Goal: Task Accomplishment & Management: Use online tool/utility

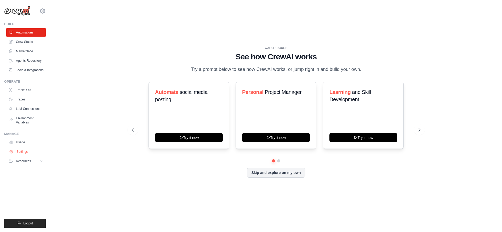
click at [25, 151] on link "Settings" at bounding box center [26, 151] width 39 height 8
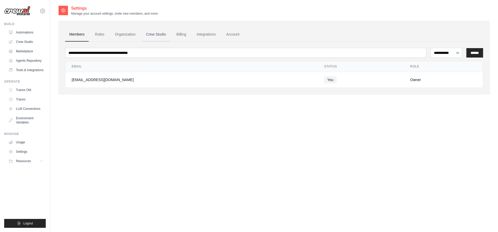
click at [154, 35] on link "Crew Studio" at bounding box center [156, 34] width 28 height 14
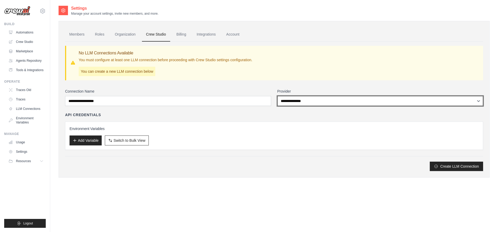
drag, startPoint x: 342, startPoint y: 101, endPoint x: 340, endPoint y: 87, distance: 14.7
click at [340, 87] on div "**********" at bounding box center [274, 106] width 418 height 129
drag, startPoint x: 337, startPoint y: 103, endPoint x: 337, endPoint y: 90, distance: 13.6
click at [337, 90] on div "**********" at bounding box center [380, 97] width 206 height 17
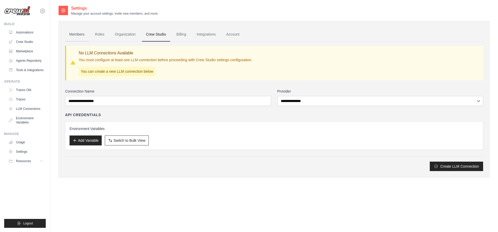
click at [70, 34] on link "Members" at bounding box center [77, 34] width 24 height 14
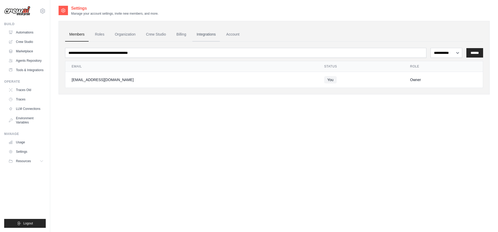
click at [209, 34] on link "Integrations" at bounding box center [205, 34] width 27 height 14
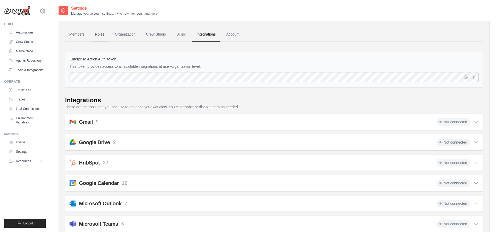
click at [97, 36] on link "Roles" at bounding box center [100, 34] width 18 height 14
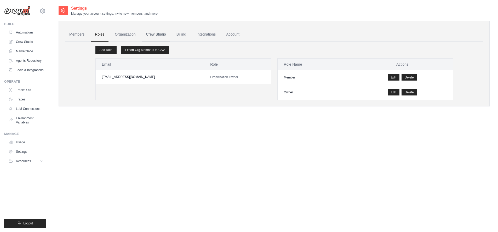
click at [154, 33] on link "Crew Studio" at bounding box center [156, 34] width 28 height 14
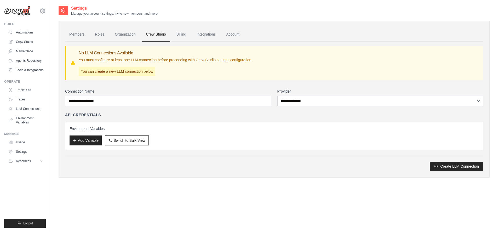
click at [128, 73] on p "You can create a new LLM connection below" at bounding box center [117, 71] width 77 height 9
click at [124, 70] on p "You can create a new LLM connection below" at bounding box center [117, 71] width 77 height 9
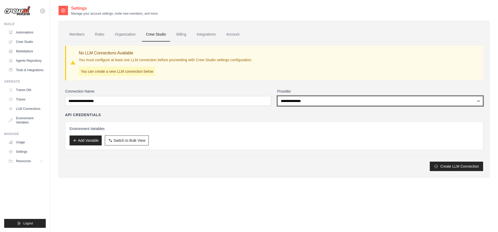
select select "******"
click at [277, 96] on select "**********" at bounding box center [380, 101] width 206 height 10
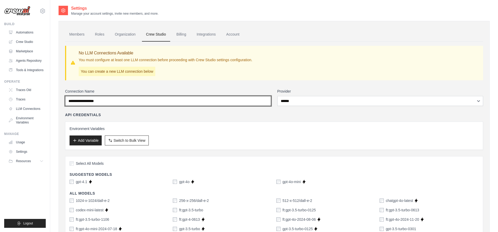
click at [232, 99] on input "Connection Name" at bounding box center [168, 101] width 206 height 10
type input "******"
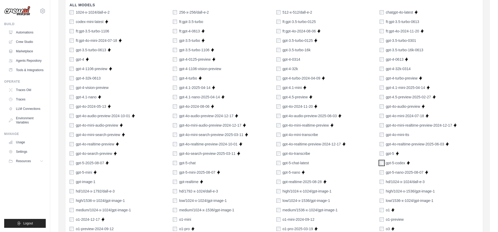
scroll to position [326, 0]
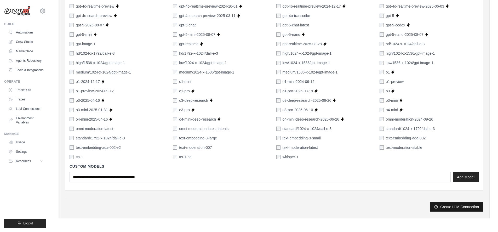
click at [441, 208] on button "Create LLM Connection" at bounding box center [456, 206] width 53 height 9
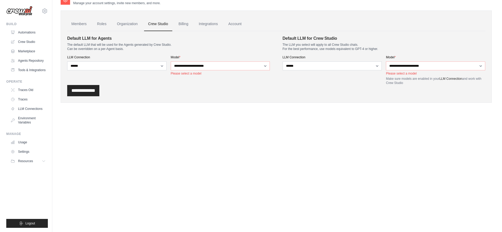
scroll to position [0, 0]
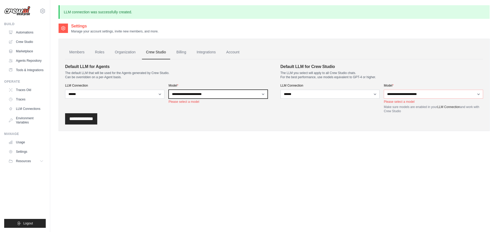
select select "**********"
click at [169, 90] on select "**********" at bounding box center [218, 94] width 99 height 9
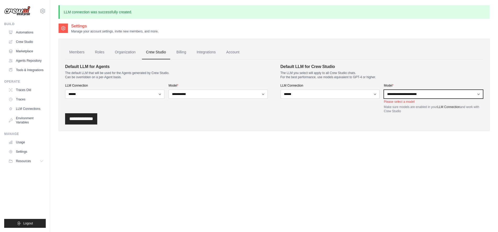
select select "*******"
click at [384, 90] on select "**********" at bounding box center [433, 94] width 99 height 9
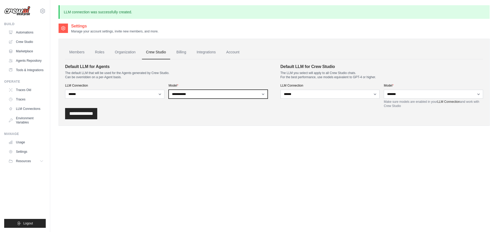
select select "*******"
click at [169, 90] on select "**********" at bounding box center [218, 94] width 99 height 9
click at [74, 113] on input "**********" at bounding box center [81, 113] width 32 height 11
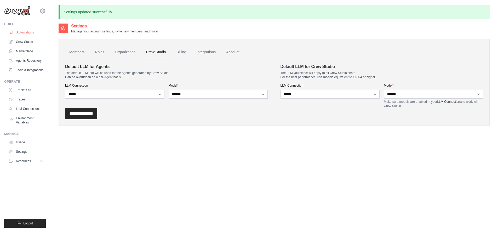
click at [25, 32] on link "Automations" at bounding box center [26, 32] width 39 height 8
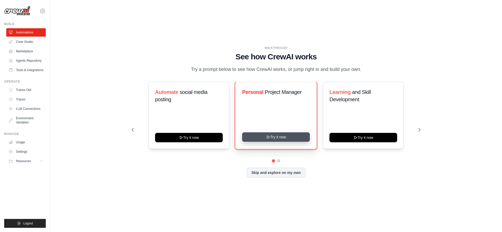
click at [263, 137] on button "Try it now" at bounding box center [276, 136] width 68 height 9
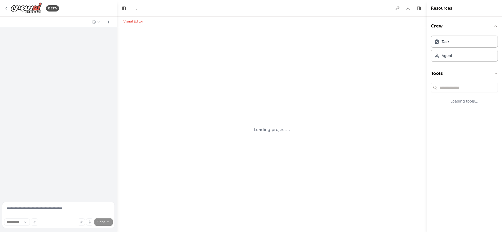
select select "****"
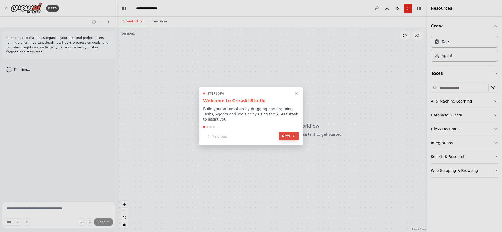
click at [282, 133] on button "Next" at bounding box center [289, 136] width 20 height 9
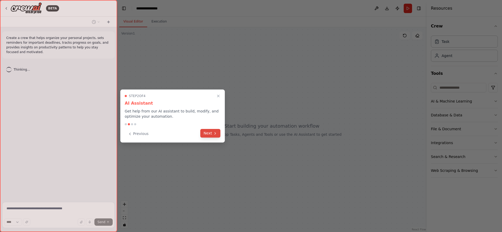
click at [212, 134] on button "Next" at bounding box center [210, 133] width 20 height 9
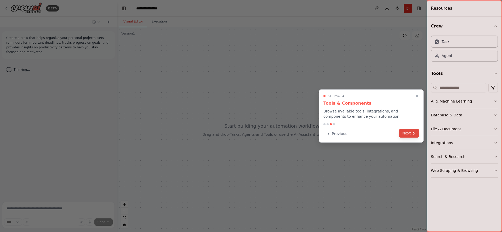
click at [406, 135] on button "Next" at bounding box center [409, 133] width 20 height 9
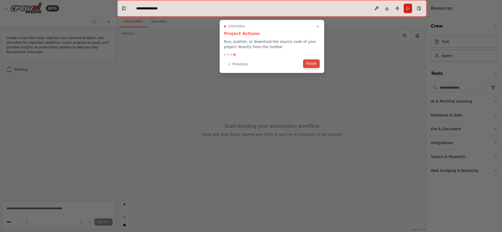
click at [308, 63] on button "Finish" at bounding box center [311, 63] width 17 height 9
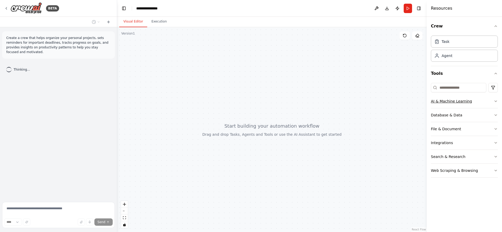
click at [496, 102] on icon "button" at bounding box center [496, 101] width 4 height 4
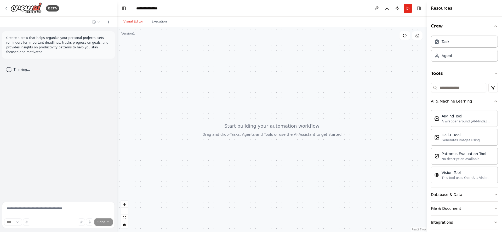
click at [494, 101] on icon "button" at bounding box center [496, 101] width 4 height 4
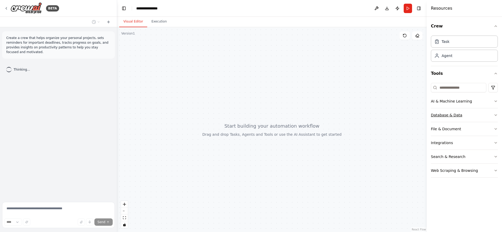
click at [494, 115] on icon "button" at bounding box center [496, 115] width 4 height 4
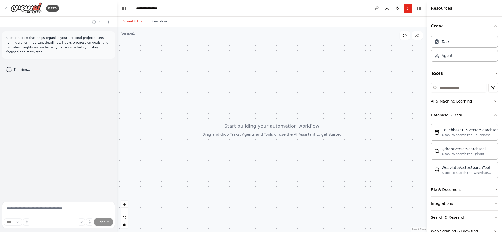
click at [494, 116] on icon "button" at bounding box center [496, 115] width 4 height 4
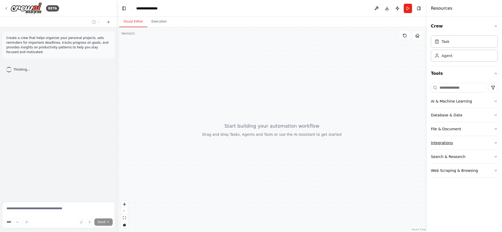
click at [494, 141] on icon "button" at bounding box center [496, 143] width 4 height 4
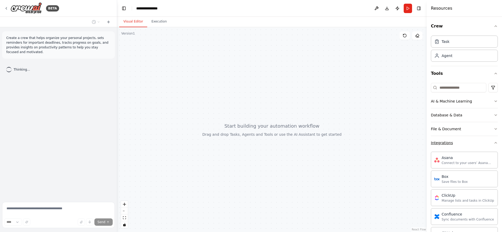
click at [494, 142] on icon "button" at bounding box center [496, 143] width 4 height 4
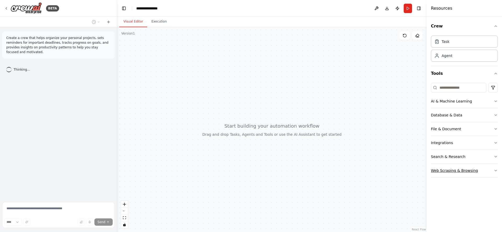
click at [493, 168] on button "Web Scraping & Browsing" at bounding box center [464, 171] width 67 height 14
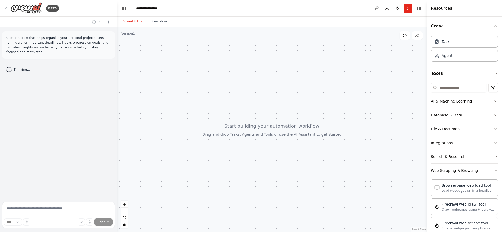
click at [494, 169] on icon "button" at bounding box center [496, 170] width 4 height 4
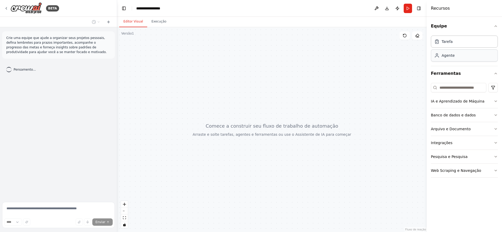
click at [451, 55] on font "Agente" at bounding box center [448, 55] width 13 height 4
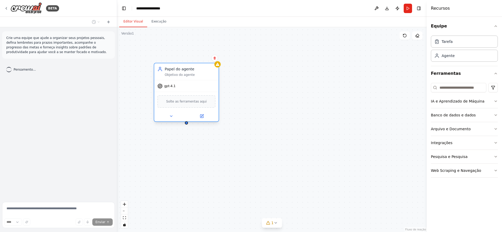
drag, startPoint x: 215, startPoint y: 86, endPoint x: 199, endPoint y: 68, distance: 24.1
click at [199, 68] on div "Papel do agente" at bounding box center [190, 68] width 51 height 5
click at [186, 69] on font "Papel do agente" at bounding box center [180, 69] width 30 height 4
click at [201, 114] on icon at bounding box center [202, 116] width 4 height 4
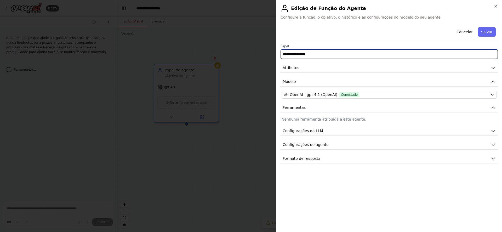
click at [307, 55] on input "**********" at bounding box center [389, 53] width 217 height 9
paste input "**********"
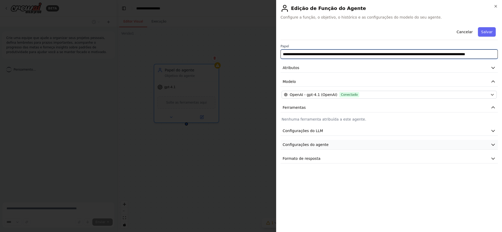
type input "**********"
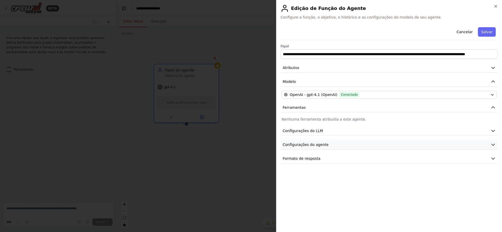
scroll to position [0, 0]
click at [493, 144] on icon "button" at bounding box center [493, 144] width 5 height 5
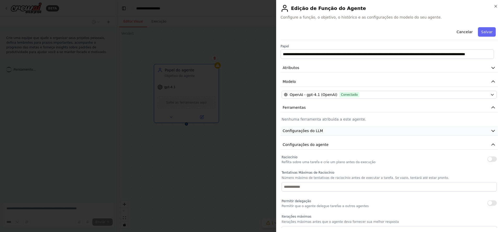
click at [491, 130] on icon "button" at bounding box center [493, 130] width 5 height 5
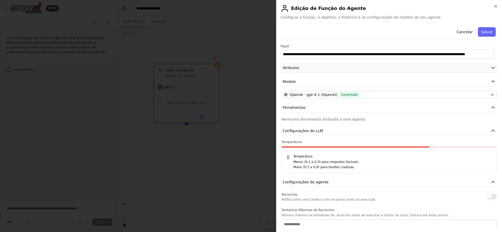
click at [491, 69] on icon "button" at bounding box center [493, 67] width 5 height 5
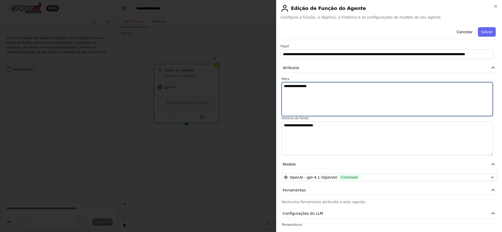
click at [318, 86] on textarea "**********" at bounding box center [387, 99] width 211 height 34
paste textarea "**********"
click at [318, 86] on textarea "**********" at bounding box center [387, 99] width 211 height 34
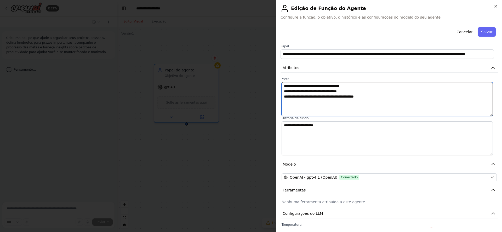
type textarea "**********"
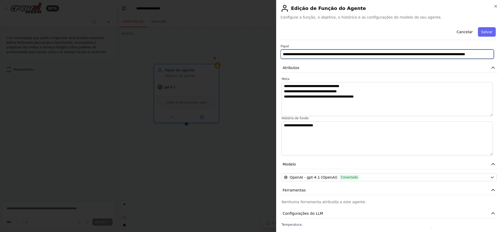
click at [349, 53] on input "**********" at bounding box center [387, 53] width 213 height 9
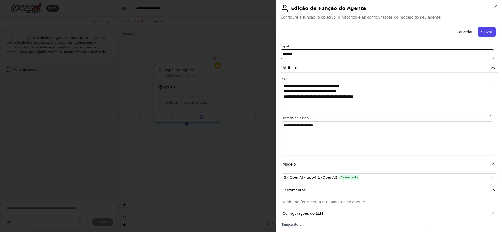
type input "*******"
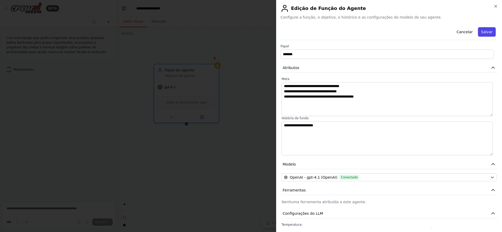
click at [482, 33] on font "Salvar" at bounding box center [487, 32] width 12 height 4
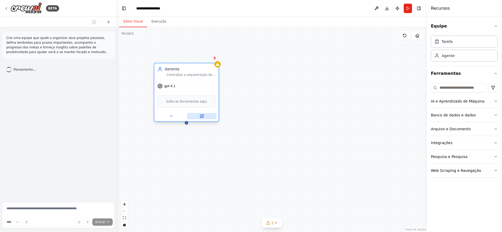
click at [202, 116] on icon at bounding box center [201, 116] width 3 height 3
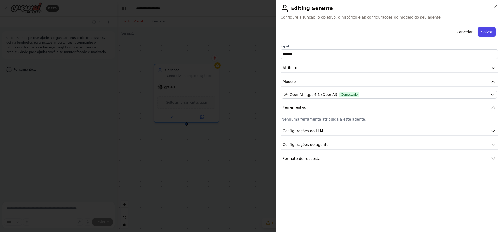
click at [484, 33] on font "Salvar" at bounding box center [487, 32] width 12 height 4
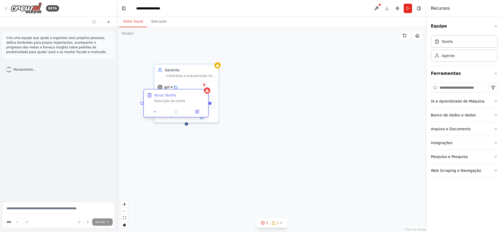
drag, startPoint x: 234, startPoint y: 106, endPoint x: 196, endPoint y: 98, distance: 38.5
click at [196, 98] on div "Nova Tarefa Descrição da tarefa" at bounding box center [179, 98] width 51 height 10
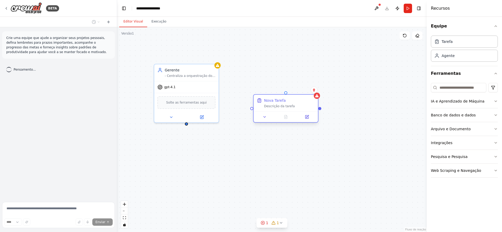
drag, startPoint x: 194, startPoint y: 98, endPoint x: 308, endPoint y: 103, distance: 114.1
click at [308, 103] on div "Nova Tarefa" at bounding box center [289, 100] width 51 height 5
click at [315, 89] on icon at bounding box center [314, 90] width 2 height 3
click at [302, 90] on font "Confirmar" at bounding box center [298, 90] width 16 height 4
click at [191, 102] on font "Solte as ferramentas aqui" at bounding box center [186, 102] width 41 height 4
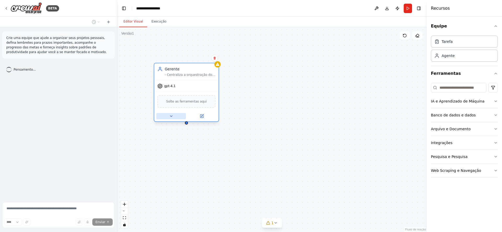
click at [172, 115] on icon at bounding box center [171, 116] width 4 height 4
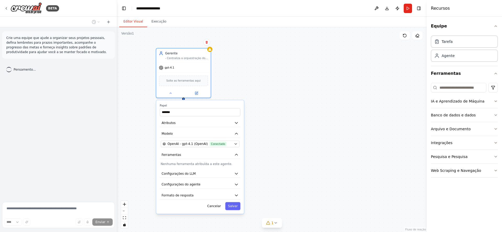
drag, startPoint x: 299, startPoint y: 159, endPoint x: 296, endPoint y: 126, distance: 33.4
click at [296, 126] on div "Gerente - Centraliza a orquestração dos agentes. - Valida a conformidade dos pr…" at bounding box center [272, 129] width 310 height 205
click at [216, 207] on font "Cancelar" at bounding box center [214, 206] width 14 height 4
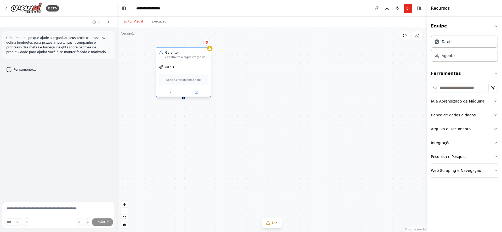
click at [177, 57] on div "- Centraliza a orquestração dos agentes. - Valida a conformidade dos processos.…" at bounding box center [186, 57] width 43 height 4
click at [196, 92] on icon at bounding box center [197, 92] width 2 height 2
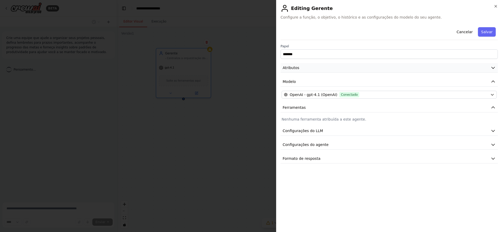
click at [494, 68] on icon "button" at bounding box center [493, 68] width 3 height 2
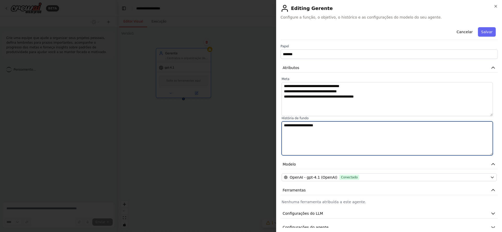
click at [325, 127] on textarea "**********" at bounding box center [387, 138] width 211 height 34
type textarea "**********"
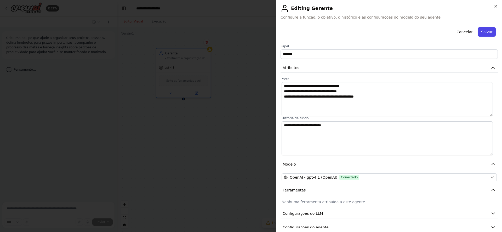
click at [481, 34] on font "Salvar" at bounding box center [487, 31] width 12 height 5
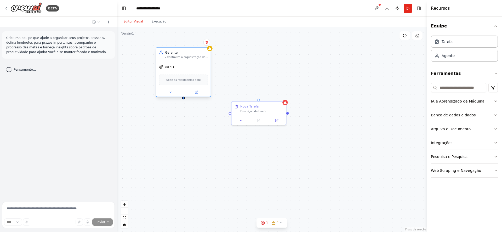
click at [185, 67] on div "gpt-4.1" at bounding box center [183, 67] width 54 height 10
click at [184, 71] on div "gpt-4.1" at bounding box center [183, 67] width 54 height 10
click at [197, 91] on icon at bounding box center [197, 92] width 4 height 4
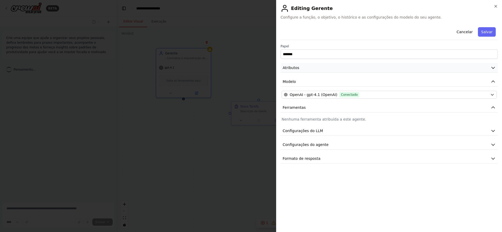
click at [464, 66] on button "Atributos" at bounding box center [389, 68] width 217 height 10
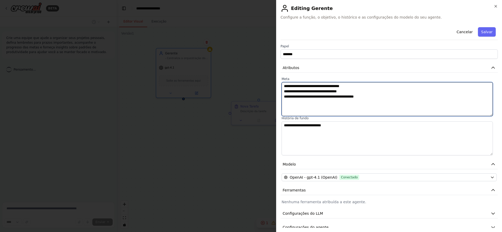
drag, startPoint x: 370, startPoint y: 97, endPoint x: 282, endPoint y: 85, distance: 88.4
click at [282, 85] on textarea "**********" at bounding box center [387, 99] width 211 height 34
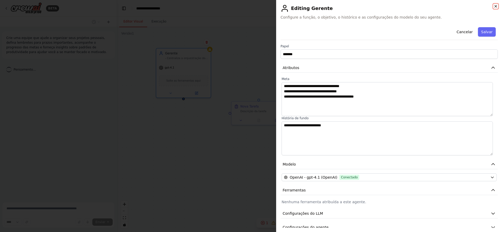
click at [495, 6] on icon "button" at bounding box center [496, 6] width 4 height 4
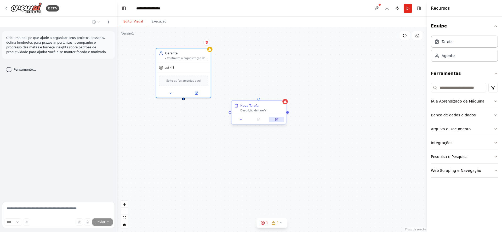
click at [278, 120] on icon at bounding box center [276, 119] width 3 height 3
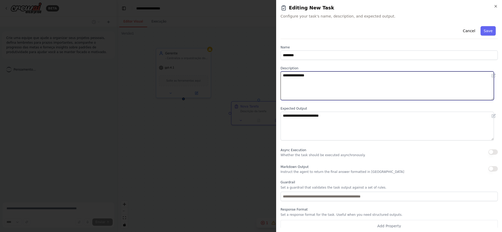
click at [325, 79] on textarea "**********" at bounding box center [387, 85] width 213 height 29
paste textarea "**********"
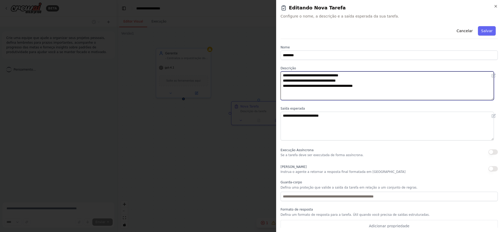
type textarea "**********"
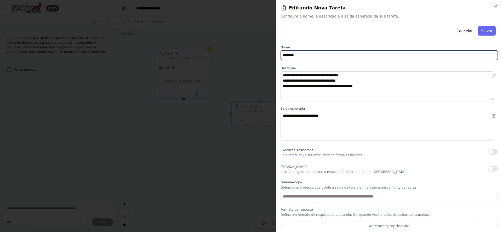
click at [324, 56] on input "********" at bounding box center [389, 54] width 217 height 9
type input "**********"
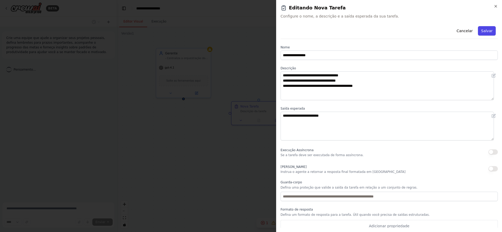
click at [482, 33] on button "Salvar" at bounding box center [487, 30] width 18 height 9
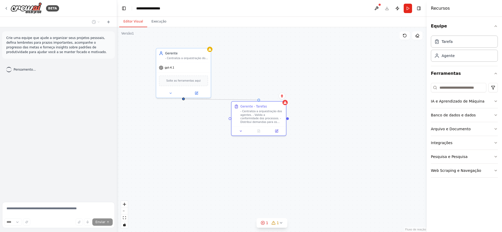
drag, startPoint x: 183, startPoint y: 98, endPoint x: 261, endPoint y: 100, distance: 78.2
click at [261, 100] on div "Gerente - Centraliza a orquestração dos agentes. - Valida a conformidade dos pr…" at bounding box center [272, 129] width 310 height 205
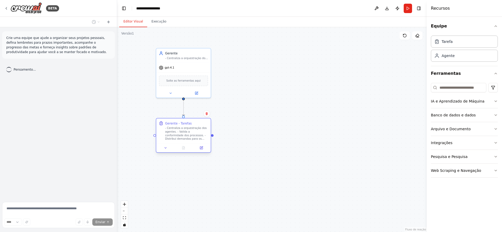
drag, startPoint x: 260, startPoint y: 111, endPoint x: 183, endPoint y: 130, distance: 79.5
click at [183, 130] on font "- Centraliza a orquestração dos agentes. - Valida a conformidade dos processos.…" at bounding box center [186, 135] width 42 height 17
click at [404, 10] on button "Correr" at bounding box center [408, 8] width 8 height 9
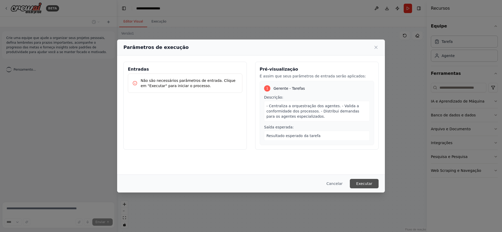
click at [370, 184] on font "Executar" at bounding box center [364, 183] width 16 height 4
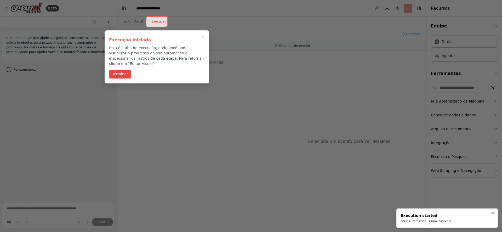
click at [120, 72] on font "Terminar" at bounding box center [120, 74] width 16 height 4
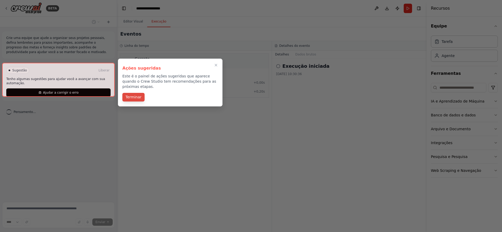
click at [135, 94] on font "Terminar" at bounding box center [134, 96] width 16 height 5
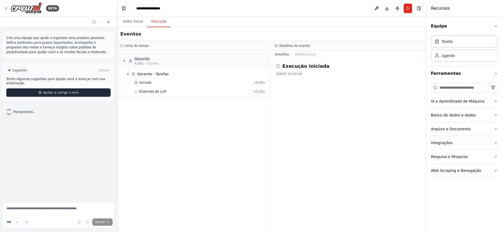
click at [68, 91] on button "Ajudar a corrigir o erro" at bounding box center [58, 92] width 104 height 8
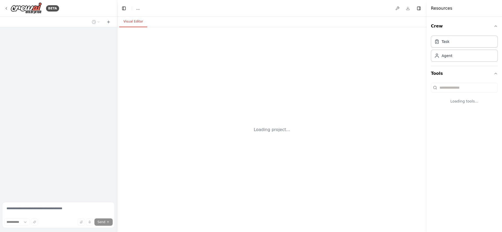
select select "****"
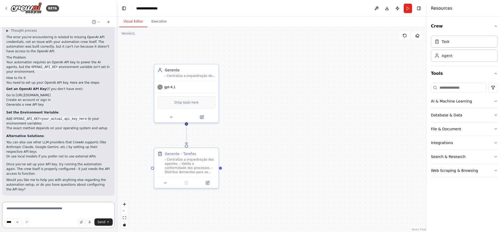
click at [38, 211] on textarea at bounding box center [58, 215] width 113 height 26
type textarea "**********"
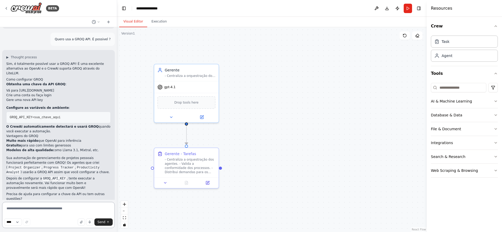
scroll to position [212, 0]
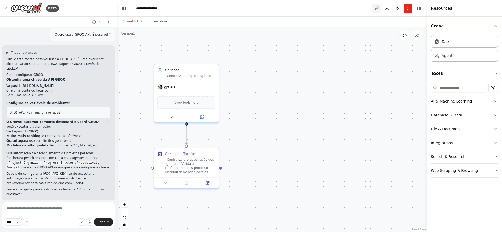
click at [376, 9] on button at bounding box center [376, 8] width 8 height 9
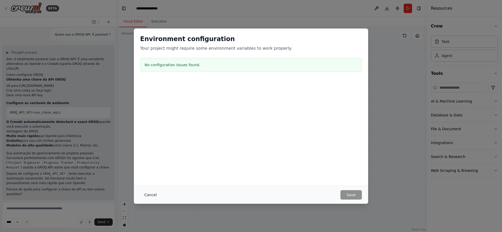
click at [147, 194] on button "Cancel" at bounding box center [150, 194] width 21 height 9
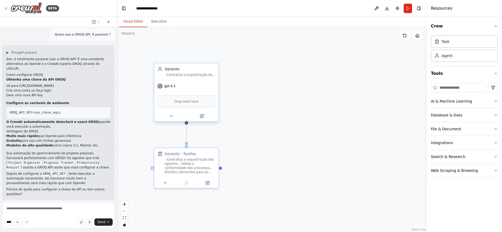
click at [183, 86] on div "gpt-4.1" at bounding box center [186, 86] width 64 height 12
click at [202, 115] on icon at bounding box center [202, 116] width 4 height 4
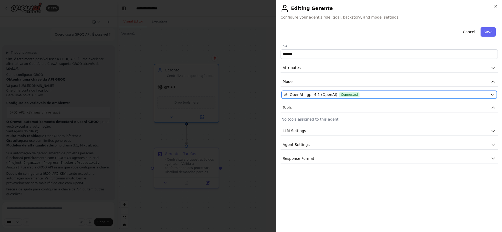
click at [392, 95] on div "OpenAI - gpt-4.1 (OpenAI) Connected" at bounding box center [386, 94] width 204 height 5
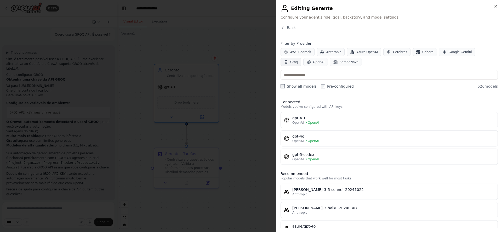
click at [298, 60] on span "Groq" at bounding box center [294, 62] width 8 height 4
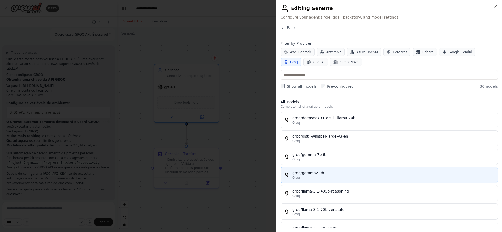
click at [325, 175] on div "groq/gemma2-9b-it" at bounding box center [393, 172] width 202 height 5
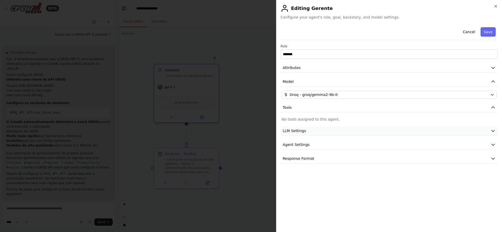
click at [493, 130] on icon "button" at bounding box center [493, 130] width 5 height 5
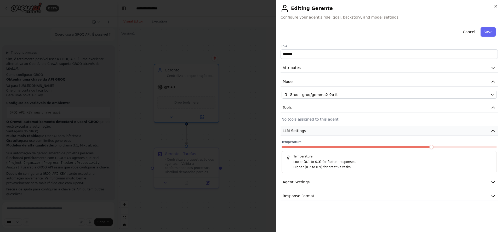
click at [493, 130] on icon "button" at bounding box center [493, 130] width 5 height 5
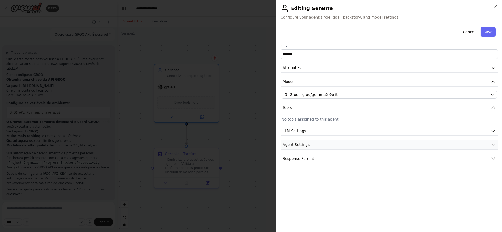
click at [492, 141] on button "Agent Settings" at bounding box center [389, 145] width 217 height 10
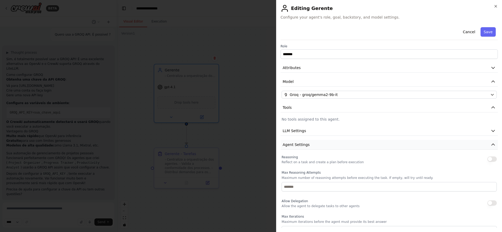
click at [492, 141] on button "Agent Settings" at bounding box center [389, 145] width 217 height 10
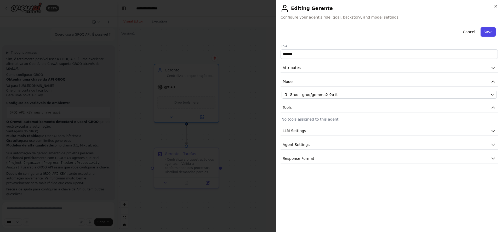
click at [489, 31] on button "Save" at bounding box center [488, 31] width 15 height 9
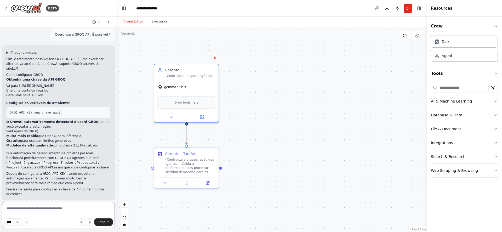
click at [49, 206] on textarea at bounding box center [58, 215] width 113 height 26
click at [29, 111] on span "GROQ_API_KEY=sua_chave_aqui" at bounding box center [35, 113] width 51 height 4
drag, startPoint x: 32, startPoint y: 108, endPoint x: 6, endPoint y: 108, distance: 26.4
click at [6, 108] on div "▶ Thought process Sim, é totalmente possível usar a GROQ API! É uma excelente a…" at bounding box center [58, 122] width 113 height 155
copy span "GROQ_API_KEY"
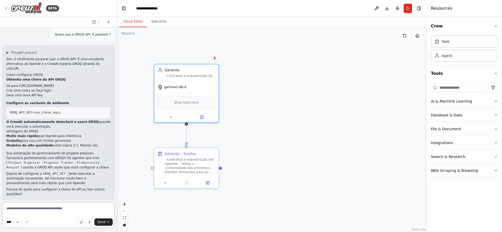
click at [58, 209] on textarea at bounding box center [58, 215] width 113 height 26
paste textarea "**********"
type textarea "**********"
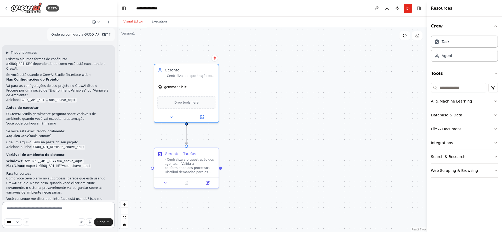
scroll to position [393, 0]
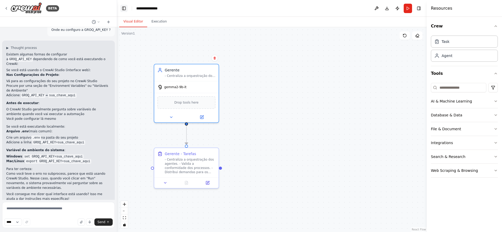
click at [123, 9] on button "Toggle Left Sidebar" at bounding box center [123, 8] width 7 height 7
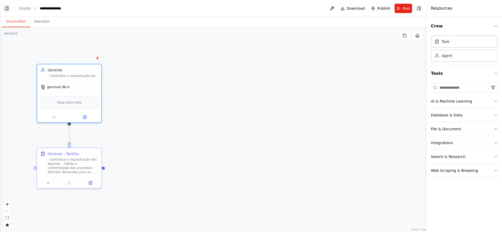
click at [5, 8] on button "Toggle Left Sidebar" at bounding box center [6, 8] width 7 height 7
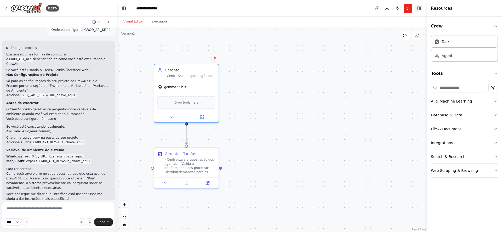
click at [417, 10] on button "Toggle Right Sidebar" at bounding box center [418, 8] width 7 height 7
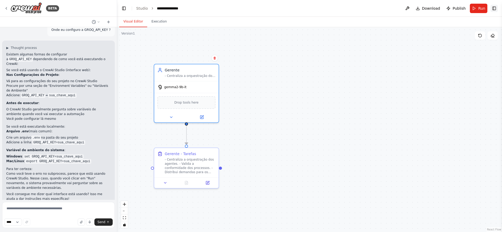
click at [494, 9] on button "Toggle Right Sidebar" at bounding box center [494, 8] width 7 height 7
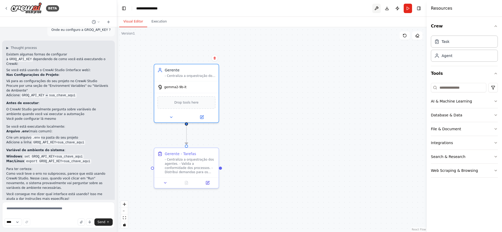
click at [375, 10] on button at bounding box center [376, 8] width 8 height 9
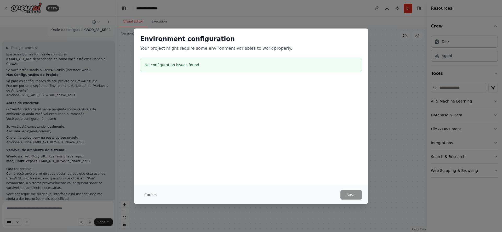
click at [152, 194] on button "Cancel" at bounding box center [150, 194] width 21 height 9
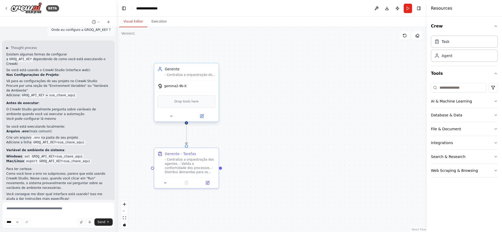
click at [198, 86] on div "gemma2-9b-it" at bounding box center [186, 86] width 64 height 12
click at [73, 208] on textarea at bounding box center [58, 215] width 113 height 26
type textarea "**********"
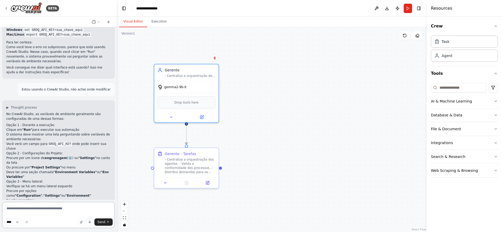
scroll to position [551, 0]
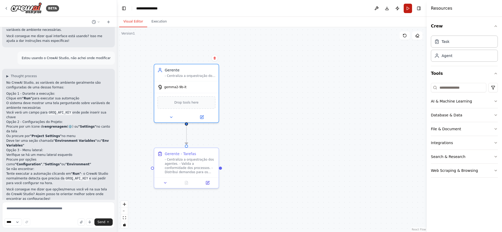
click at [407, 9] on button "Run" at bounding box center [408, 8] width 8 height 9
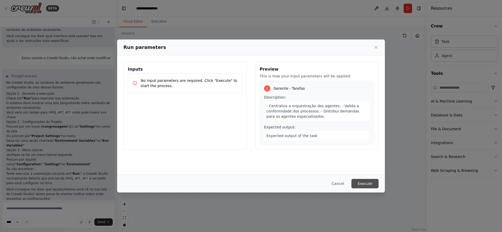
click at [362, 181] on button "Execute" at bounding box center [364, 183] width 27 height 9
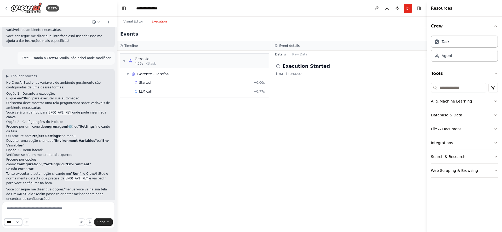
click at [21, 221] on select "****" at bounding box center [13, 221] width 18 height 7
click at [7, 8] on icon at bounding box center [6, 8] width 4 height 4
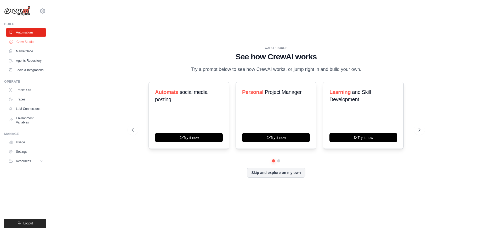
click at [30, 42] on link "Crew Studio" at bounding box center [26, 42] width 39 height 8
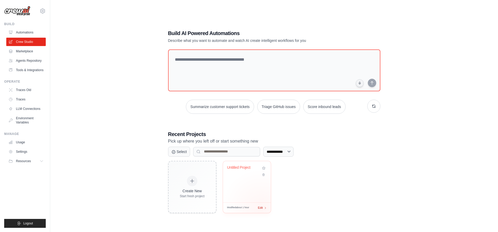
click at [261, 208] on span "Edit" at bounding box center [260, 208] width 5 height 4
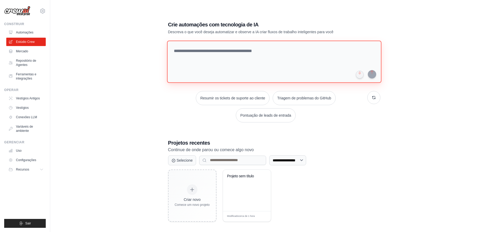
click at [249, 54] on textarea at bounding box center [274, 62] width 214 height 42
paste textarea "**********"
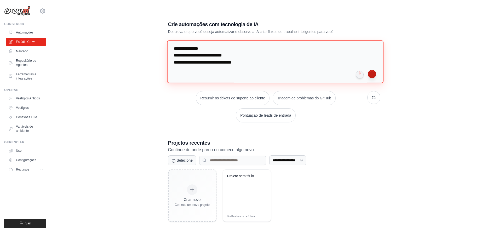
type textarea "**********"
click at [370, 74] on button "submit" at bounding box center [372, 74] width 8 height 8
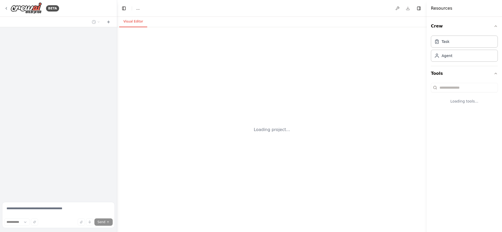
select select "****"
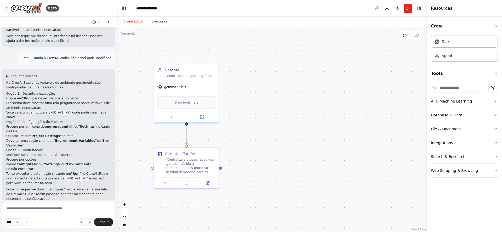
click at [108, 23] on icon at bounding box center [108, 22] width 4 height 4
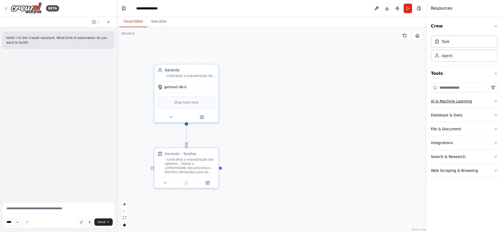
click at [492, 103] on button "AI & Machine Learning" at bounding box center [464, 101] width 67 height 14
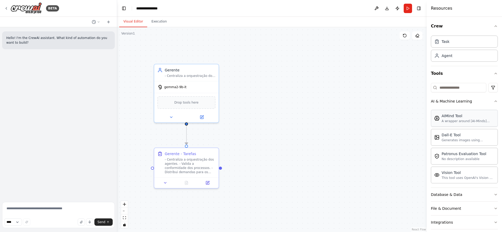
click at [451, 122] on div "A wrapper around [AI-Minds](https://mindsdb.com/minds). Useful for when you nee…" at bounding box center [468, 121] width 53 height 4
click at [494, 100] on icon "button" at bounding box center [496, 101] width 4 height 4
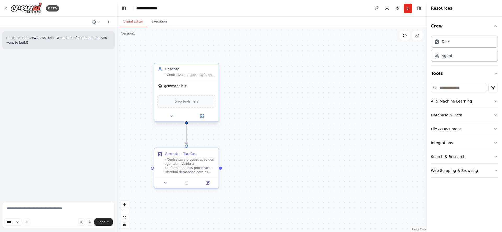
click at [197, 87] on div "gemma2-9b-it" at bounding box center [186, 86] width 64 height 12
click at [201, 116] on icon at bounding box center [201, 116] width 3 height 3
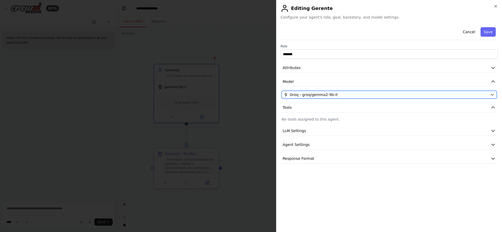
click at [486, 93] on div "Groq - groq/gemma2-9b-it" at bounding box center [386, 94] width 204 height 5
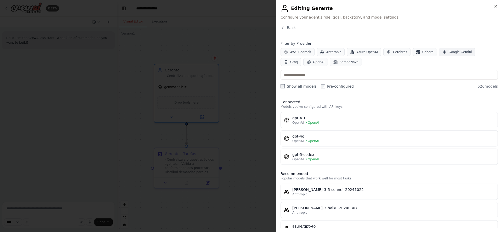
click at [449, 52] on span "Google Gemini" at bounding box center [460, 52] width 23 height 4
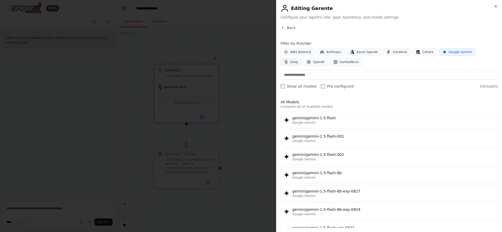
click at [298, 60] on span "Groq" at bounding box center [294, 62] width 8 height 4
click at [449, 50] on span "Google Gemini" at bounding box center [460, 52] width 23 height 4
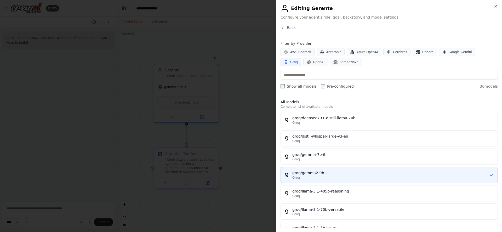
click at [403, 177] on div "Groq" at bounding box center [390, 177] width 197 height 4
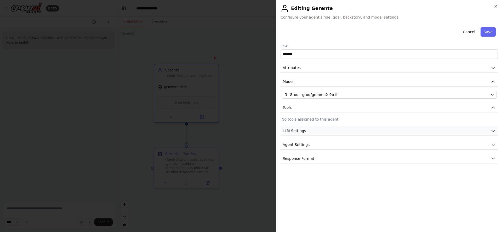
click at [490, 131] on button "LLM Settings" at bounding box center [389, 131] width 217 height 10
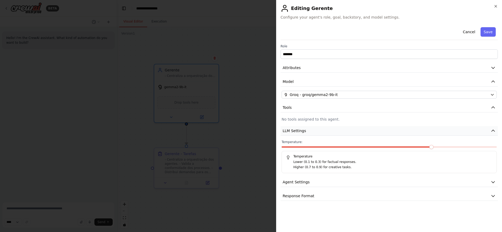
click at [490, 131] on button "LLM Settings" at bounding box center [389, 131] width 217 height 10
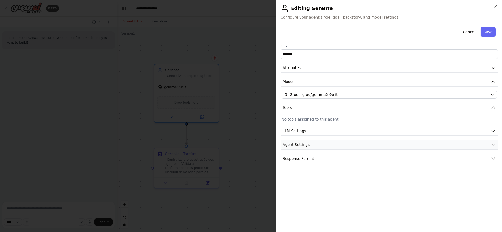
click at [491, 147] on button "Agent Settings" at bounding box center [389, 145] width 217 height 10
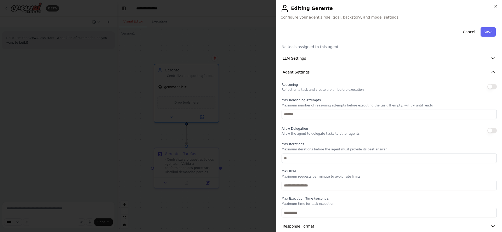
scroll to position [80, 0]
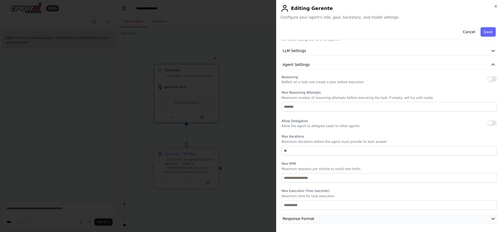
click at [472, 216] on button "Response Format" at bounding box center [389, 219] width 217 height 10
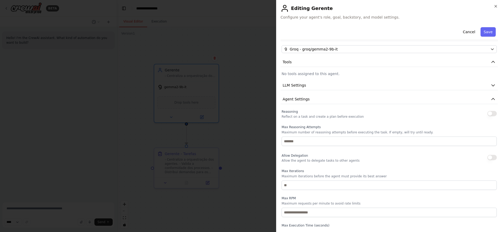
scroll to position [0, 0]
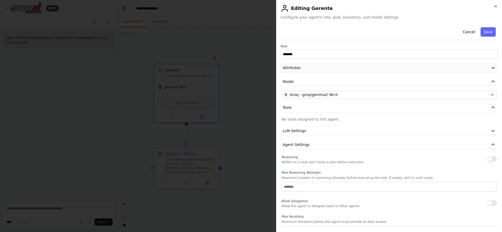
click at [486, 69] on button "Attributes" at bounding box center [389, 68] width 217 height 10
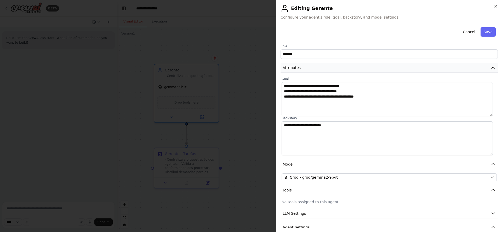
click at [486, 69] on button "Attributes" at bounding box center [389, 68] width 217 height 10
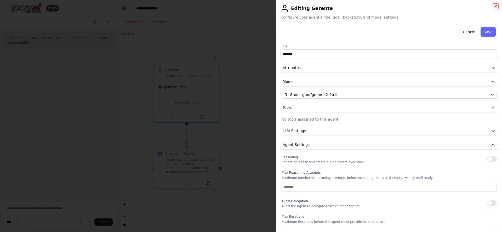
click at [497, 5] on icon "button" at bounding box center [496, 6] width 4 height 4
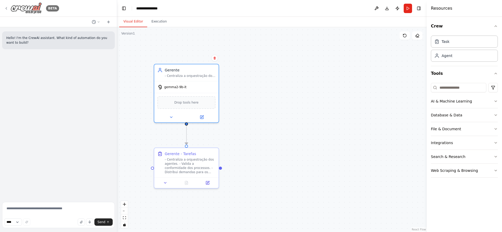
click at [5, 8] on icon at bounding box center [6, 8] width 4 height 4
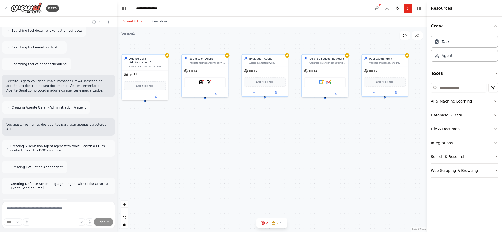
scroll to position [794, 0]
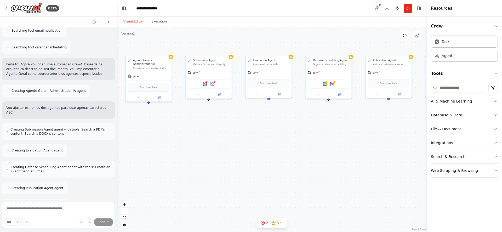
drag, startPoint x: 309, startPoint y: 164, endPoint x: 245, endPoint y: 140, distance: 68.2
click at [245, 140] on div "Agente Geral - Administrador IA Coordenar e orquestrar todos os agentes especia…" at bounding box center [272, 129] width 310 height 205
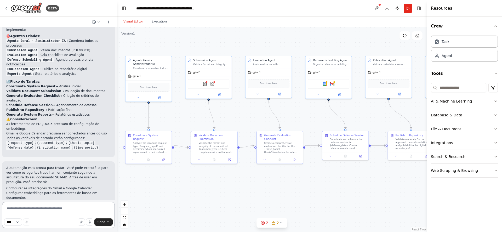
scroll to position [1182, 0]
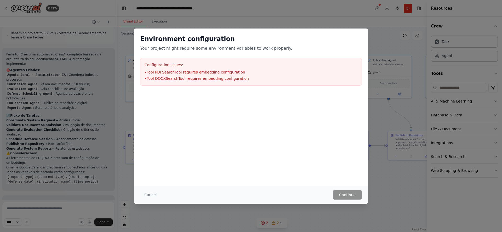
click at [258, 78] on li "• Tool DOCXSearchTool requires embedding configuration" at bounding box center [251, 78] width 213 height 5
click at [154, 192] on button "Cancel" at bounding box center [150, 194] width 21 height 9
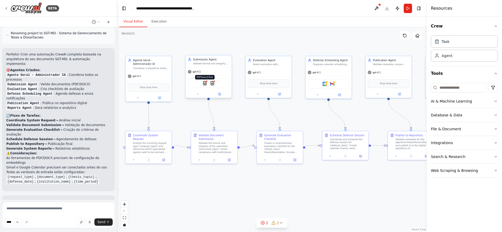
click at [207, 82] on div at bounding box center [207, 81] width 2 height 2
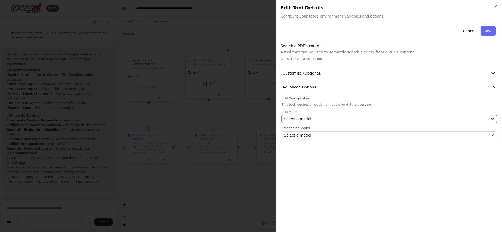
click at [479, 122] on button "Select a model" at bounding box center [389, 119] width 215 height 8
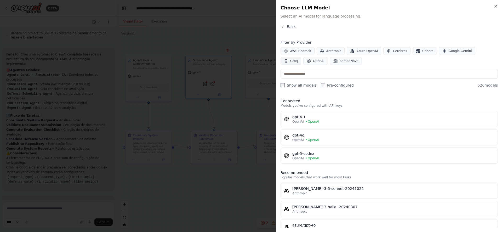
click at [288, 59] on icon "button" at bounding box center [286, 61] width 4 height 4
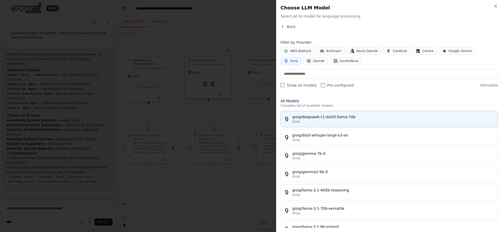
click at [413, 116] on div "groq/deepseek-r1-distill-llama-70b" at bounding box center [393, 116] width 202 height 5
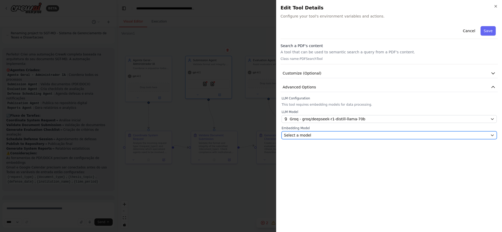
click at [413, 135] on div "Select a model" at bounding box center [386, 135] width 204 height 5
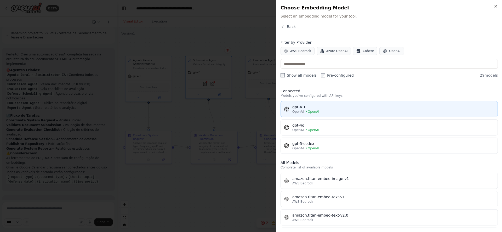
click at [334, 110] on div "OpenAI • OpenAI" at bounding box center [393, 112] width 202 height 4
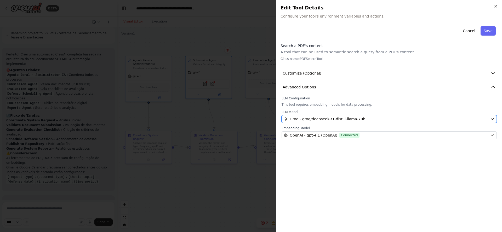
click at [436, 121] on div "Groq - groq/deepseek-r1-distill-llama-70b" at bounding box center [386, 118] width 204 height 5
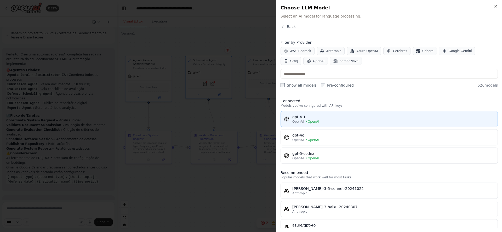
click at [333, 118] on div "gpt-4.1" at bounding box center [393, 116] width 202 height 5
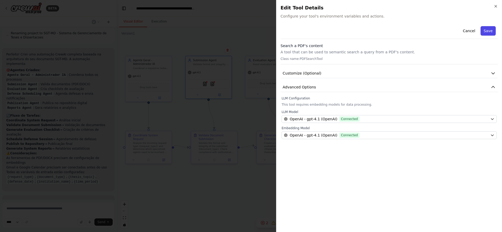
click at [491, 33] on button "Save" at bounding box center [488, 30] width 15 height 9
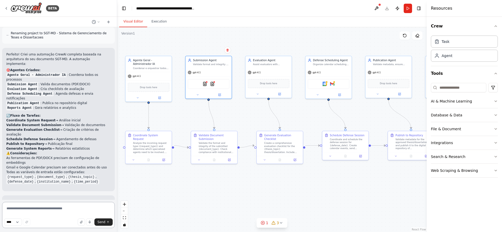
click at [52, 209] on textarea at bounding box center [58, 215] width 113 height 26
click at [265, 222] on div "1" at bounding box center [265, 222] width 8 height 5
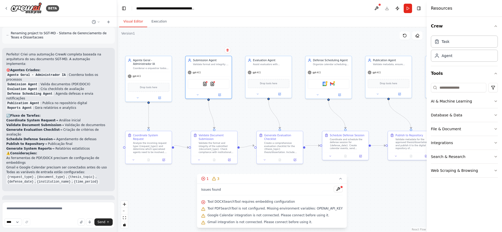
click at [377, 181] on div ".deletable-edge-delete-btn { width: 20px; height: 20px; border: 0px solid #ffff…" at bounding box center [272, 129] width 310 height 205
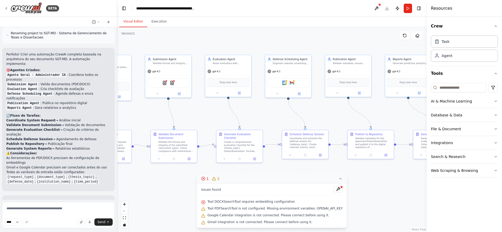
drag, startPoint x: 377, startPoint y: 181, endPoint x: 336, endPoint y: 180, distance: 40.5
click at [336, 180] on div "Version 1 Show Tools Hide Agents .deletable-edge-delete-btn { width: 20px; heig…" at bounding box center [272, 129] width 310 height 205
click at [337, 179] on button "1 3" at bounding box center [272, 179] width 150 height 10
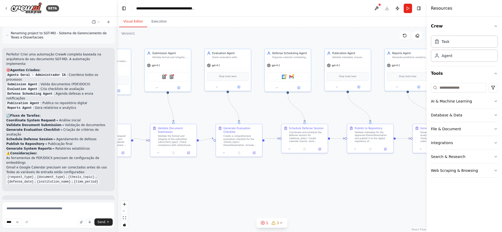
drag, startPoint x: 390, startPoint y: 181, endPoint x: 389, endPoint y: 175, distance: 6.0
click at [389, 175] on div ".deletable-edge-delete-btn { width: 20px; height: 20px; border: 0px solid #ffff…" at bounding box center [272, 129] width 310 height 205
click at [263, 222] on icon at bounding box center [263, 223] width 4 height 4
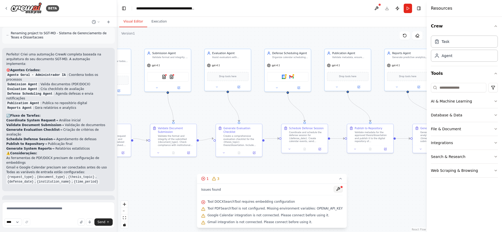
click at [334, 189] on button at bounding box center [338, 189] width 9 height 6
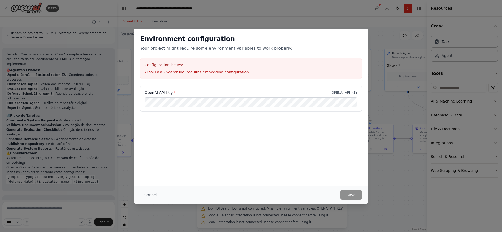
click at [149, 195] on button "Cancel" at bounding box center [150, 194] width 21 height 9
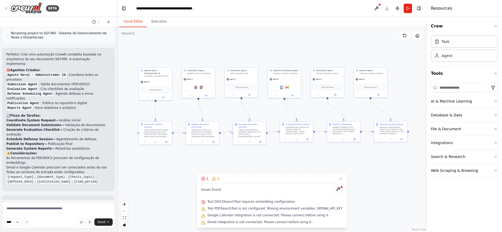
drag, startPoint x: 380, startPoint y: 185, endPoint x: 355, endPoint y: 168, distance: 29.9
click at [350, 165] on div ".deletable-edge-delete-btn { width: 20px; height: 20px; border: 0px solid #ffff…" at bounding box center [272, 129] width 310 height 205
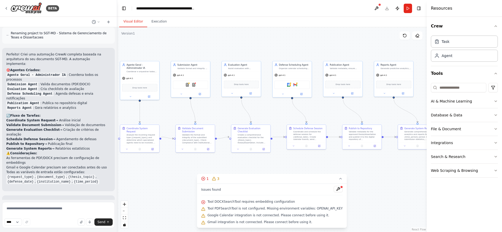
drag, startPoint x: 146, startPoint y: 177, endPoint x: 167, endPoint y: 189, distance: 23.6
click at [167, 189] on div ".deletable-edge-delete-btn { width: 20px; height: 20px; border: 0px solid #ffff…" at bounding box center [272, 129] width 310 height 205
click at [289, 85] on img at bounding box center [289, 84] width 4 height 4
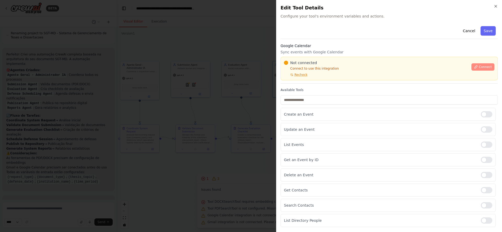
click at [475, 67] on icon at bounding box center [476, 66] width 3 height 3
click at [495, 6] on icon "button" at bounding box center [496, 6] width 4 height 4
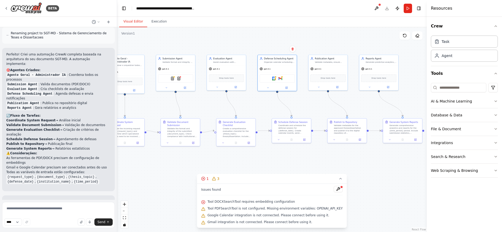
drag, startPoint x: 380, startPoint y: 179, endPoint x: 365, endPoint y: 173, distance: 16.2
click at [365, 173] on div ".deletable-edge-delete-btn { width: 20px; height: 20px; border: 0px solid #ffff…" at bounding box center [272, 129] width 310 height 205
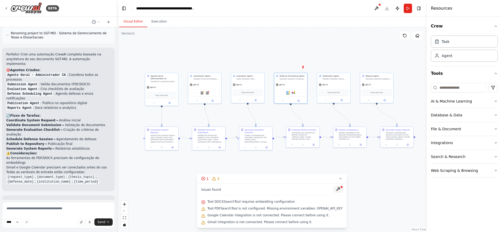
click at [334, 189] on button at bounding box center [338, 189] width 9 height 6
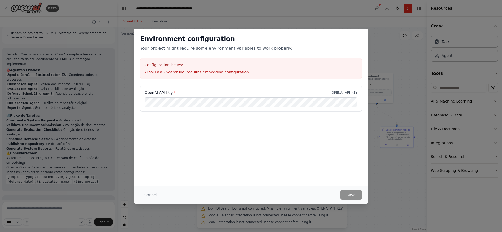
click at [211, 167] on div "Environment configuration Your project might require some environment variables…" at bounding box center [251, 107] width 234 height 157
click at [351, 195] on button "Save" at bounding box center [350, 194] width 21 height 9
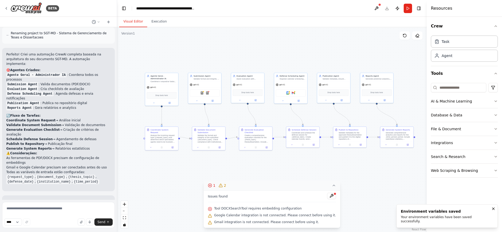
click at [212, 186] on icon at bounding box center [210, 185] width 4 height 4
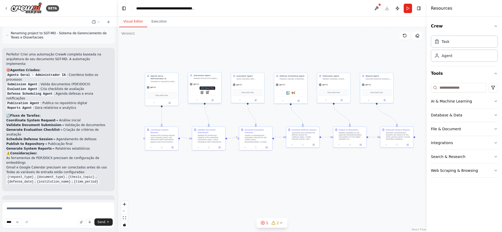
click at [207, 93] on img at bounding box center [207, 92] width 3 height 3
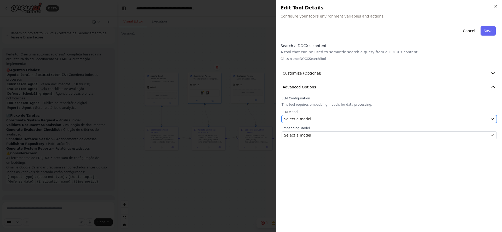
click at [408, 118] on div "Select a model" at bounding box center [386, 118] width 204 height 5
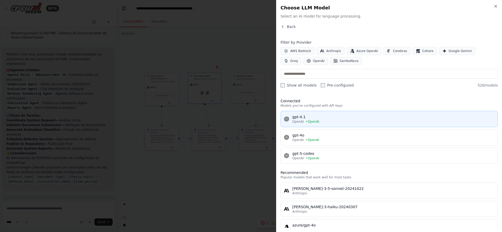
click at [331, 120] on div "OpenAI • OpenAI" at bounding box center [393, 122] width 202 height 4
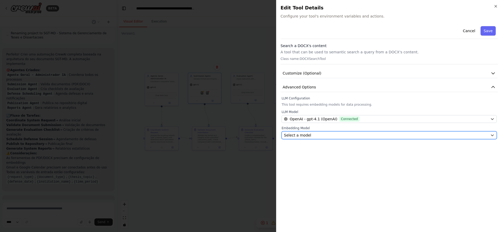
click at [325, 133] on div "Select a model" at bounding box center [386, 135] width 204 height 5
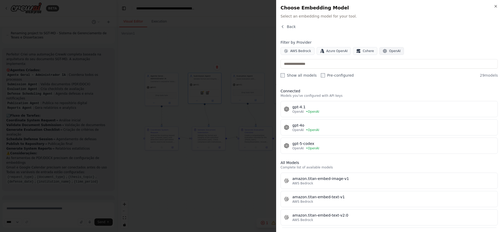
click at [385, 54] on button "OpenAI" at bounding box center [391, 51] width 25 height 8
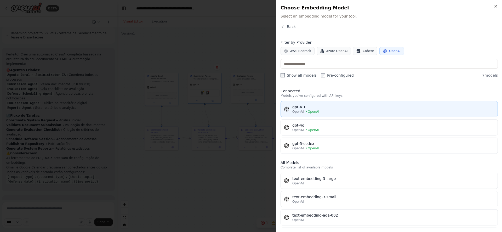
click at [344, 108] on div "gpt-4.1" at bounding box center [393, 106] width 202 height 5
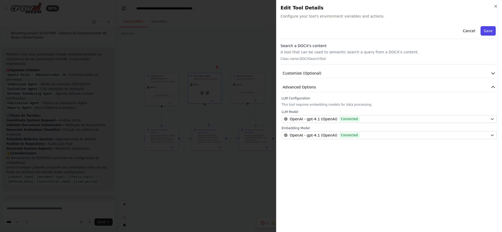
click at [486, 30] on button "Save" at bounding box center [488, 30] width 15 height 9
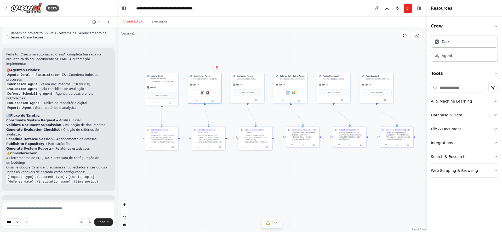
click at [274, 222] on icon at bounding box center [276, 223] width 4 height 4
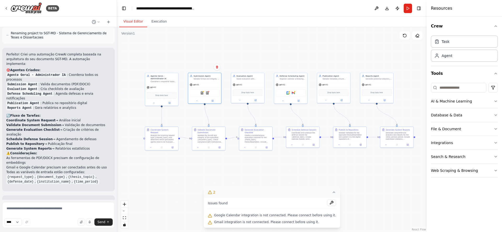
click at [198, 185] on div ".deletable-edge-delete-btn { width: 20px; height: 20px; border: 0px solid #ffff…" at bounding box center [272, 129] width 310 height 205
click at [407, 9] on button "Run" at bounding box center [408, 8] width 8 height 9
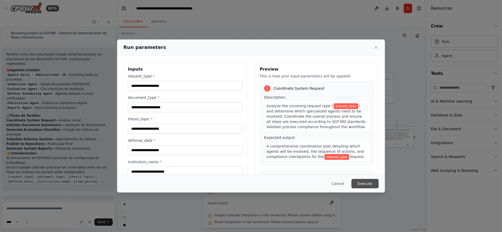
click at [358, 183] on button "Execute" at bounding box center [364, 183] width 27 height 9
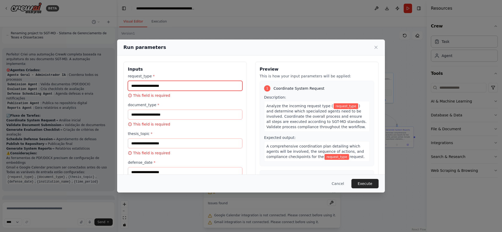
click at [193, 86] on input "request_type *" at bounding box center [185, 86] width 115 height 10
click at [377, 47] on icon at bounding box center [375, 47] width 5 height 5
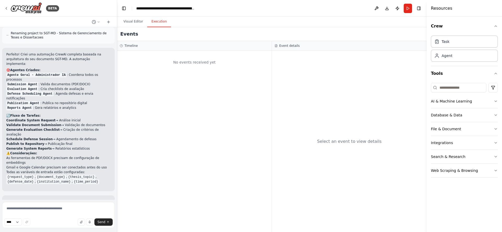
click at [154, 22] on button "Execution" at bounding box center [159, 21] width 24 height 11
click at [408, 9] on button "Run" at bounding box center [408, 8] width 8 height 9
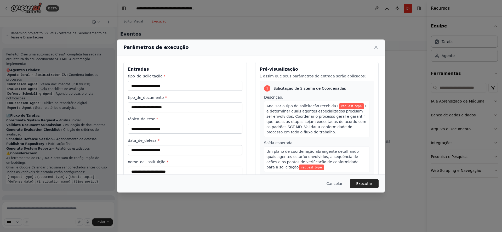
click at [375, 46] on icon at bounding box center [376, 47] width 3 height 3
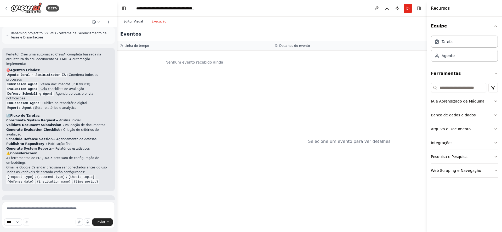
click at [136, 23] on font "Editor Visual" at bounding box center [133, 22] width 20 height 4
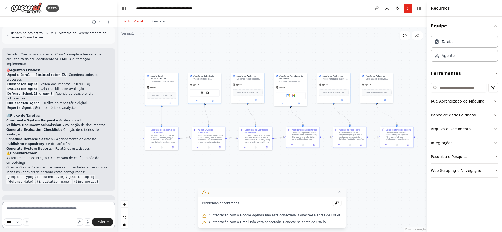
click at [47, 208] on textarea at bounding box center [58, 215] width 113 height 26
type textarea "**********"
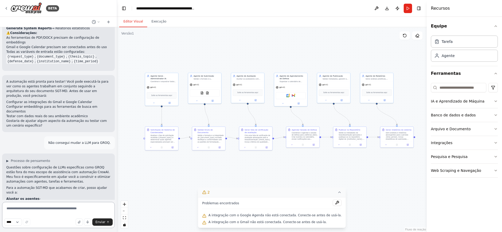
scroll to position [1264, 0]
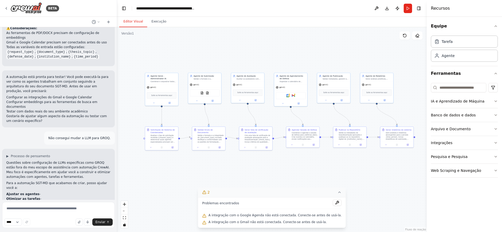
drag, startPoint x: 6, startPoint y: 169, endPoint x: 74, endPoint y: 169, distance: 67.5
click at [74, 229] on li "Adicionar um agente para validação de plágio" at bounding box center [58, 231] width 104 height 5
copy li "Adicionar um agente para validação de plágio"
click at [68, 208] on textarea at bounding box center [58, 215] width 113 height 26
paste textarea "**********"
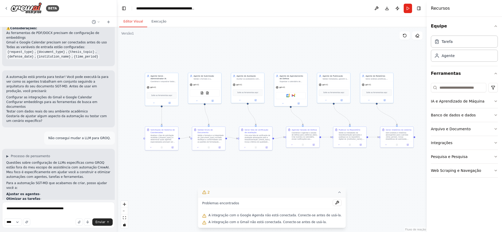
click at [15, 229] on li "Adicionar um agente para validação de plágio" at bounding box center [58, 231] width 104 height 5
drag, startPoint x: 7, startPoint y: 171, endPoint x: 98, endPoint y: 183, distance: 91.3
copy ol "Adicionar um agente para validação de plágio Criar tarefas para backup automáti…"
click at [78, 208] on textarea "**********" at bounding box center [58, 215] width 113 height 26
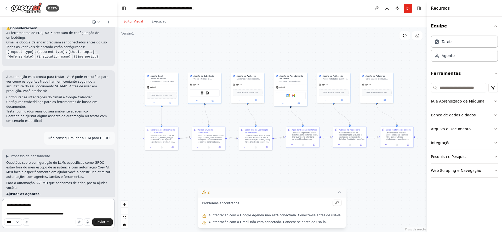
paste textarea "**********"
type textarea "**********"
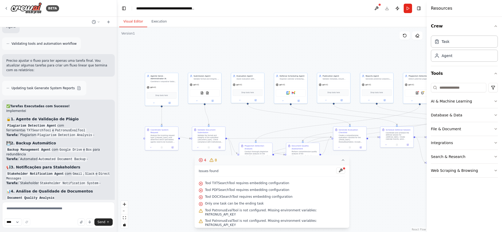
scroll to position [2030, 0]
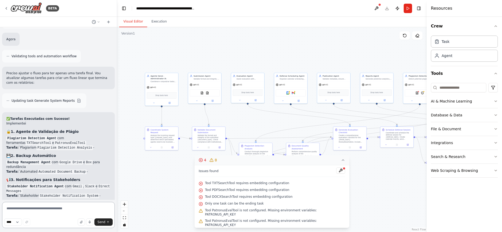
click at [86, 210] on textarea at bounding box center [58, 215] width 113 height 26
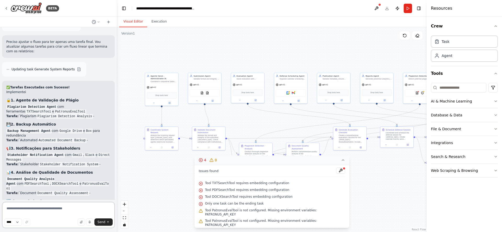
scroll to position [2088, 0]
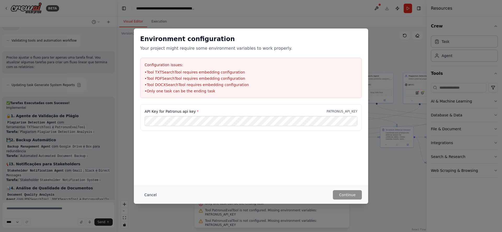
click at [148, 193] on button "Cancel" at bounding box center [150, 194] width 21 height 9
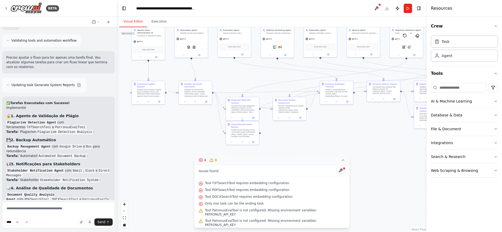
drag, startPoint x: 382, startPoint y: 182, endPoint x: 369, endPoint y: 136, distance: 47.7
click at [369, 136] on div ".deletable-edge-delete-btn { width: 20px; height: 20px; border: 0px solid #ffff…" at bounding box center [272, 129] width 310 height 205
drag, startPoint x: 293, startPoint y: 114, endPoint x: 347, endPoint y: 139, distance: 59.8
click at [347, 139] on div "Document Quality Assessment Perform comprehensive quality analysis of the {docu…" at bounding box center [345, 133] width 34 height 24
click at [338, 106] on div ".deletable-edge-delete-btn { width: 20px; height: 20px; border: 0px solid #ffff…" at bounding box center [272, 129] width 310 height 205
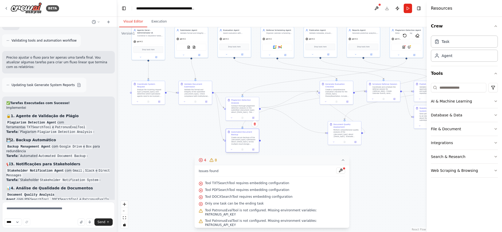
drag, startPoint x: 242, startPoint y: 134, endPoint x: 243, endPoint y: 143, distance: 9.7
click at [243, 143] on div "Automated Document Backup Create secure backups of the {document_type} submissi…" at bounding box center [242, 138] width 33 height 18
click at [342, 160] on icon at bounding box center [343, 160] width 2 height 1
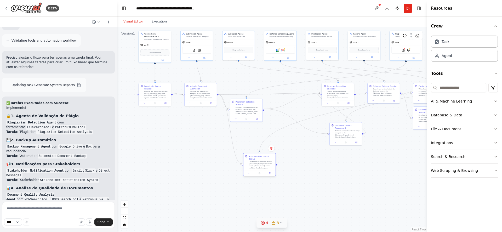
drag, startPoint x: 250, startPoint y: 142, endPoint x: 263, endPoint y: 167, distance: 28.1
click at [263, 167] on div "Automated Document Backup Create secure backups of the {document_type} submissi…" at bounding box center [259, 161] width 32 height 17
drag, startPoint x: 247, startPoint y: 110, endPoint x: 257, endPoint y: 84, distance: 27.3
click at [257, 84] on div "Conduct thorough plagiarism detection analysis on the submitted {document_type}…" at bounding box center [258, 83] width 25 height 8
drag, startPoint x: 419, startPoint y: 122, endPoint x: 411, endPoint y: 150, distance: 29.3
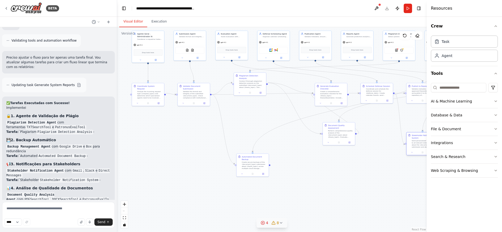
click at [411, 150] on div "Stakeholder Notification System Send personalized notifications to all relevant…" at bounding box center [422, 143] width 33 height 23
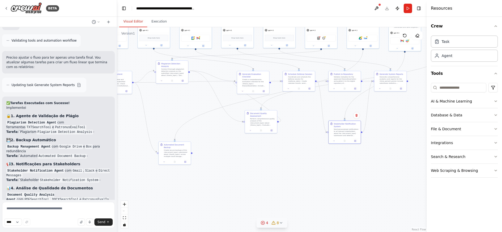
drag, startPoint x: 377, startPoint y: 184, endPoint x: 299, endPoint y: 172, distance: 78.9
click at [299, 172] on div ".deletable-edge-delete-btn { width: 20px; height: 20px; border: 0px solid #ffff…" at bounding box center [272, 129] width 310 height 205
click at [345, 85] on div "Publish to Repository Validate metadata for the approved thesis/dissertation an…" at bounding box center [344, 80] width 33 height 21
drag, startPoint x: 345, startPoint y: 131, endPoint x: 389, endPoint y: 131, distance: 44.2
click at [389, 131] on div "Send personalized notifications to all relevant stakeholders about the {documen…" at bounding box center [393, 132] width 25 height 8
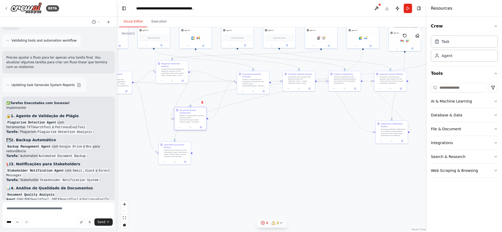
drag, startPoint x: 259, startPoint y: 124, endPoint x: 192, endPoint y: 122, distance: 66.7
click at [192, 122] on div "Perform comprehensive quality analysis of the {document_type} about {thesis_top…" at bounding box center [192, 119] width 25 height 8
drag, startPoint x: 192, startPoint y: 121, endPoint x: 248, endPoint y: 126, distance: 55.7
click at [248, 126] on div "Perform comprehensive quality analysis of the {document_type} about {thesis_top…" at bounding box center [247, 124] width 25 height 8
drag, startPoint x: 173, startPoint y: 75, endPoint x: 173, endPoint y: 88, distance: 13.6
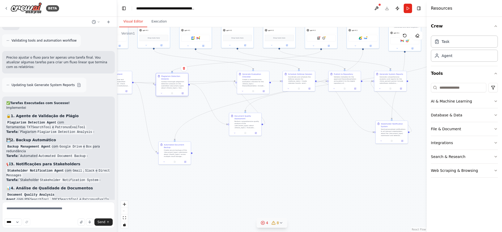
click at [173, 88] on div "Plagiarism Detection Analysis Conduct thorough plagiarism detection analysis on…" at bounding box center [172, 84] width 33 height 23
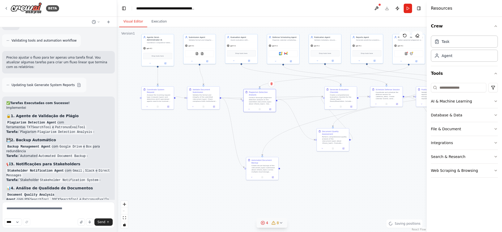
drag, startPoint x: 174, startPoint y: 112, endPoint x: 264, endPoint y: 128, distance: 91.9
click at [264, 128] on div ".deletable-edge-delete-btn { width: 20px; height: 20px; border: 0px solid #ffff…" at bounding box center [272, 129] width 310 height 205
click at [201, 98] on div "Validate the format and integrity of the submitted {document_type}. Check compl…" at bounding box center [206, 98] width 25 height 8
click at [265, 96] on div "Conduct thorough plagiarism detection analysis on the submitted {document_type}…" at bounding box center [264, 100] width 25 height 8
click at [273, 109] on icon at bounding box center [273, 110] width 2 height 2
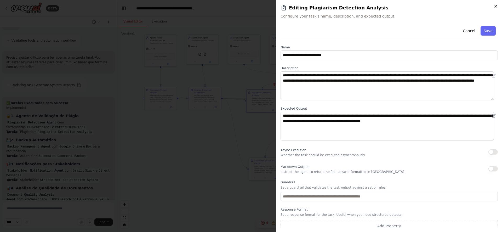
click at [495, 6] on icon "button" at bounding box center [496, 6] width 4 height 4
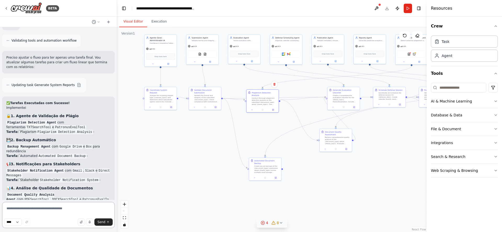
click at [66, 206] on textarea at bounding box center [58, 215] width 113 height 26
type textarea "**********"
click at [100, 224] on button "Send" at bounding box center [103, 221] width 18 height 7
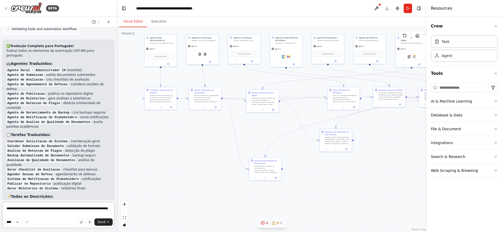
scroll to position [2803, 0]
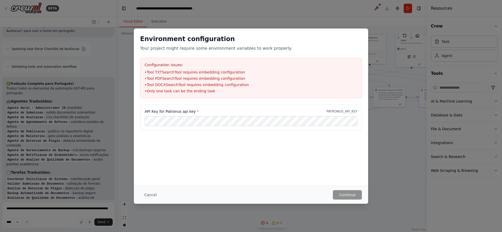
click at [189, 111] on label "API Key for Patronus api key *" at bounding box center [172, 111] width 54 height 5
click at [149, 195] on button "Cancel" at bounding box center [150, 194] width 21 height 9
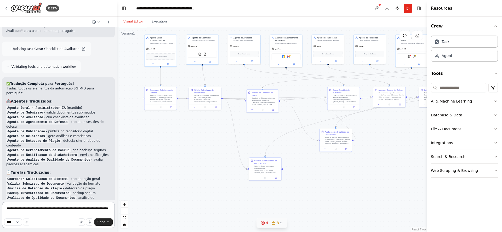
click at [60, 209] on textarea "**********" at bounding box center [58, 215] width 113 height 26
type textarea "**********"
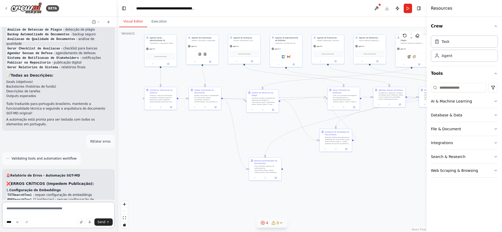
scroll to position [2930, 0]
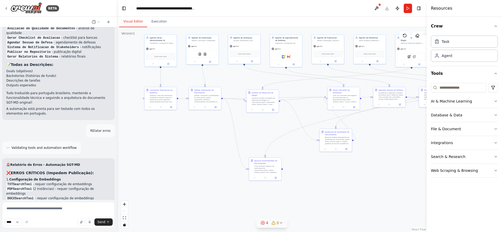
click at [24, 223] on code "PATRONUS_API_KEY" at bounding box center [35, 225] width 32 height 5
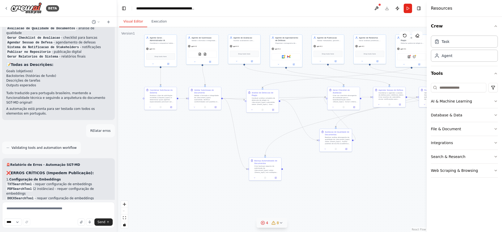
click at [24, 223] on code "PATRONUS_API_KEY" at bounding box center [35, 225] width 32 height 5
copy code "PATRONUS_API_KEY"
click at [414, 47] on div "gpt-4.1" at bounding box center [412, 49] width 32 height 6
click at [420, 63] on icon at bounding box center [419, 64] width 2 height 2
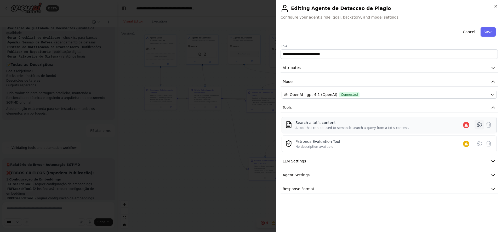
click at [476, 126] on icon at bounding box center [479, 125] width 6 height 6
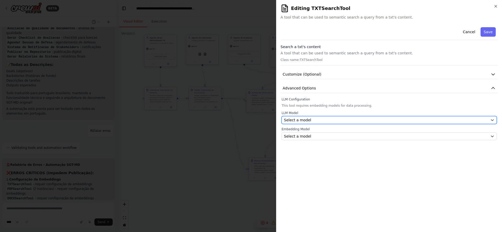
click at [476, 121] on div "Select a model" at bounding box center [386, 119] width 204 height 5
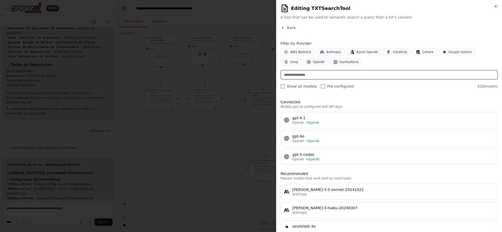
click at [359, 74] on input "text" at bounding box center [389, 74] width 217 height 9
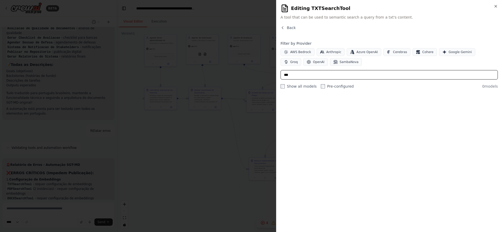
type input "****"
click at [362, 74] on input "****" at bounding box center [389, 74] width 217 height 9
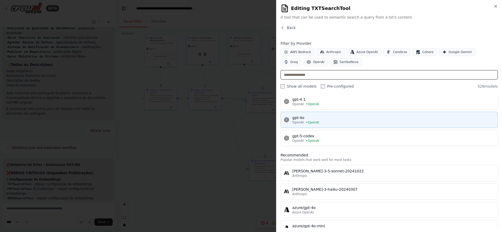
scroll to position [0, 0]
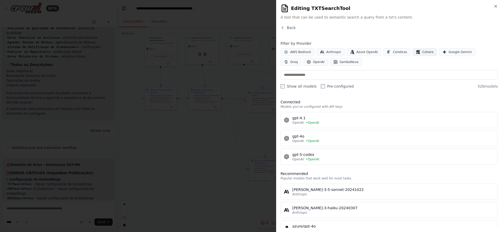
click at [421, 54] on button "Cohere" at bounding box center [425, 52] width 24 height 8
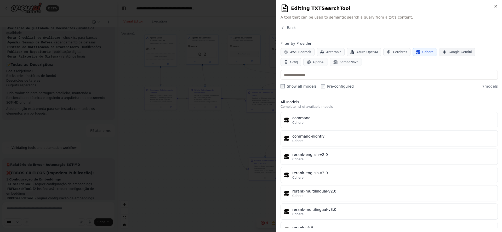
click at [449, 53] on span "Google Gemini" at bounding box center [460, 52] width 23 height 4
click at [415, 54] on button "Cohere" at bounding box center [425, 52] width 24 height 8
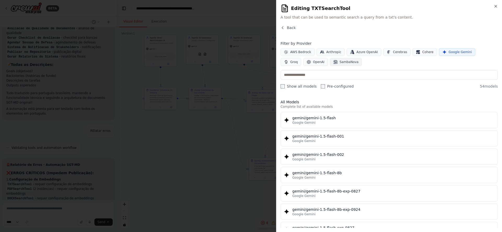
click at [340, 62] on span "SambaNova" at bounding box center [349, 62] width 19 height 4
click at [458, 53] on span "Google Gemini" at bounding box center [460, 52] width 23 height 4
click at [301, 58] on button "Groq" at bounding box center [291, 62] width 21 height 8
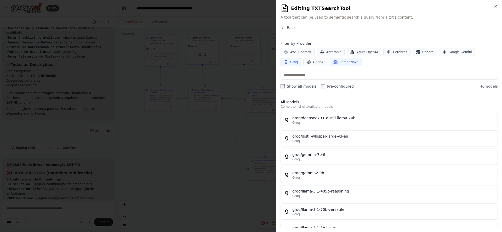
click at [340, 64] on span "SambaNova" at bounding box center [349, 62] width 19 height 4
click at [496, 6] on icon "button" at bounding box center [496, 6] width 4 height 4
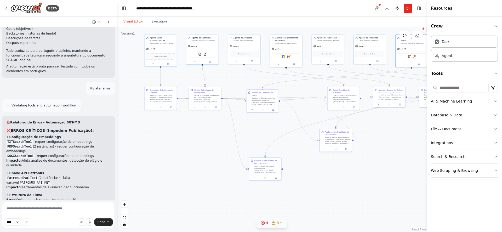
scroll to position [2961, 0]
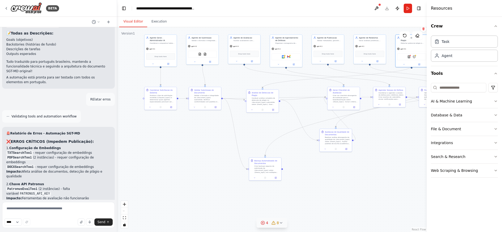
click at [30, 191] on code "PATRONUS_API_KEY" at bounding box center [35, 193] width 32 height 5
copy code "PATRONUS_API_KEY"
click at [280, 223] on icon at bounding box center [281, 222] width 2 height 1
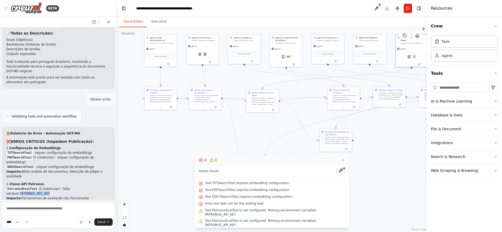
click at [336, 171] on button at bounding box center [340, 170] width 9 height 6
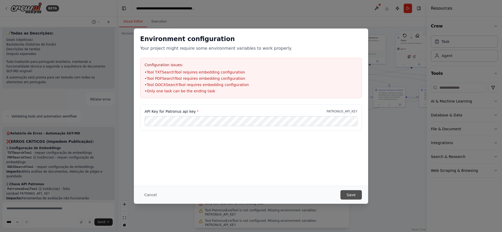
click at [349, 195] on button "Save" at bounding box center [350, 194] width 21 height 9
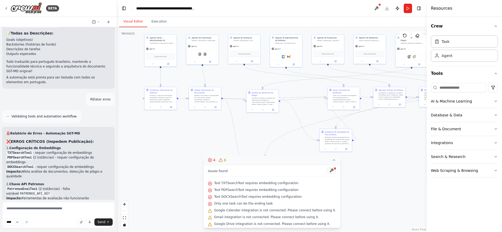
scroll to position [2993, 0]
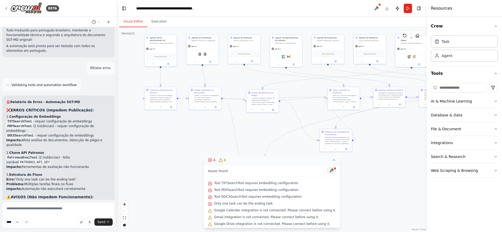
click at [327, 170] on button at bounding box center [331, 170] width 9 height 6
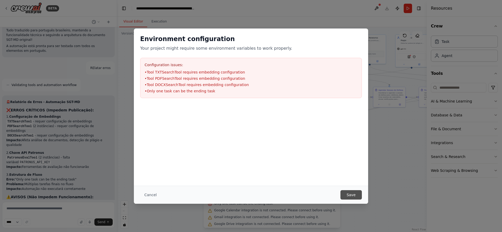
click at [354, 193] on button "Save" at bounding box center [350, 194] width 21 height 9
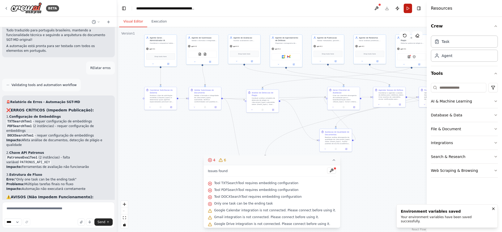
click at [406, 11] on button "Run" at bounding box center [408, 8] width 8 height 9
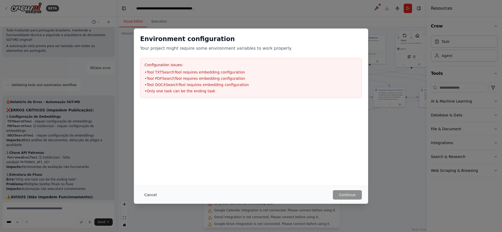
click at [154, 192] on button "Cancel" at bounding box center [150, 194] width 21 height 9
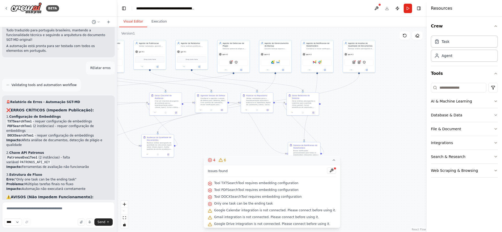
drag, startPoint x: 384, startPoint y: 151, endPoint x: 206, endPoint y: 156, distance: 178.2
click at [206, 156] on div ".deletable-edge-delete-btn { width: 20px; height: 20px; border: 0px solid #ffff…" at bounding box center [272, 129] width 310 height 205
click at [232, 60] on img at bounding box center [230, 61] width 3 height 3
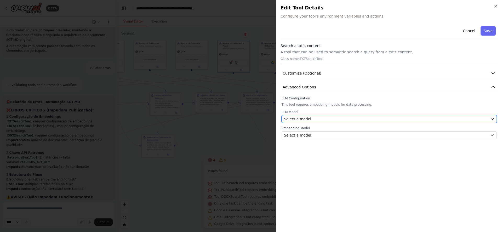
click at [472, 118] on div "Select a model" at bounding box center [386, 118] width 204 height 5
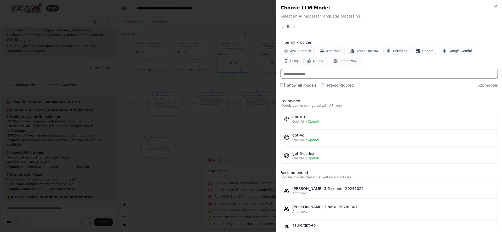
click at [378, 77] on input "text" at bounding box center [389, 73] width 217 height 9
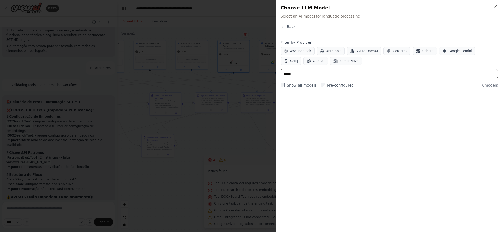
type input "*****"
click at [339, 84] on label "Pre-configured" at bounding box center [337, 85] width 33 height 5
click at [312, 86] on label "Show all models" at bounding box center [299, 85] width 36 height 5
click at [308, 85] on label "Show all models" at bounding box center [299, 85] width 36 height 5
click at [324, 78] on div "Filter by Provider AWS Bedrock Anthropic Azure OpenAI Cerebras Cohere Google Ge…" at bounding box center [389, 64] width 217 height 48
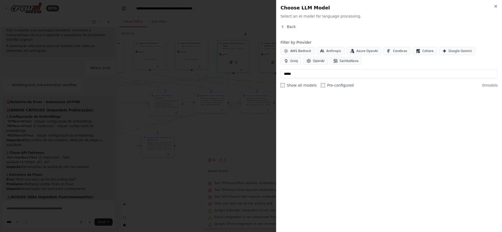
click at [324, 78] on div "Filter by Provider AWS Bedrock Anthropic Azure OpenAI Cerebras Cohere Google Ge…" at bounding box center [389, 64] width 217 height 48
click at [324, 76] on input "*****" at bounding box center [389, 73] width 217 height 9
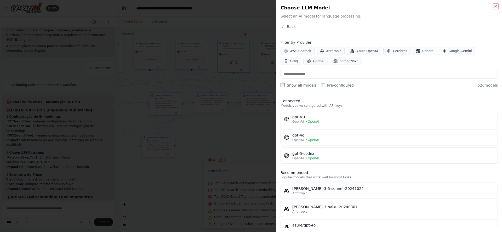
drag, startPoint x: 494, startPoint y: 7, endPoint x: 482, endPoint y: 19, distance: 17.2
click at [494, 7] on icon "button" at bounding box center [496, 6] width 4 height 4
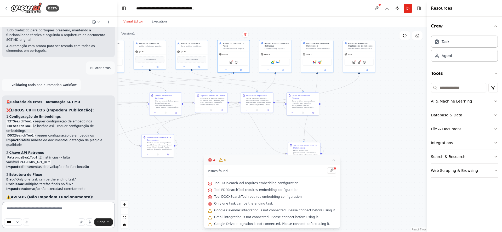
click at [55, 209] on textarea at bounding box center [58, 215] width 113 height 26
click at [60, 210] on textarea at bounding box center [58, 215] width 113 height 26
click at [61, 208] on textarea at bounding box center [58, 215] width 113 height 26
type textarea "**********"
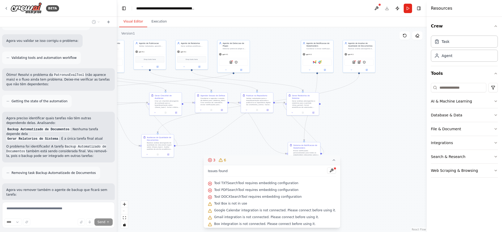
scroll to position [3628, 0]
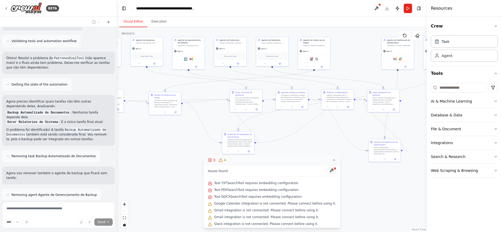
drag, startPoint x: 333, startPoint y: 128, endPoint x: 414, endPoint y: 125, distance: 80.6
click at [414, 125] on div ".deletable-edge-delete-btn { width: 20px; height: 20px; border: 0px solid #ffff…" at bounding box center [272, 129] width 310 height 205
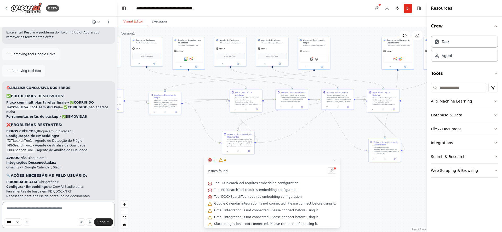
scroll to position [3846, 0]
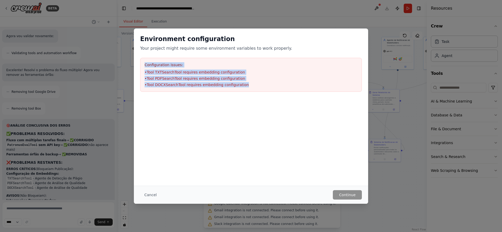
drag, startPoint x: 145, startPoint y: 66, endPoint x: 243, endPoint y: 90, distance: 100.1
click at [243, 90] on div "Configuration issues: • Tool TXTSearchTool requires embedding configuration • T…" at bounding box center [251, 75] width 222 height 34
copy div "Configuration issues: • Tool TXTSearchTool requires embedding configuration • T…"
click at [155, 194] on button "Cancel" at bounding box center [150, 194] width 21 height 9
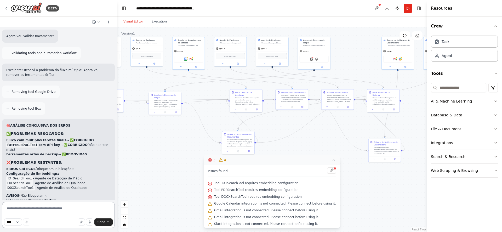
click at [66, 213] on textarea at bounding box center [58, 215] width 113 height 26
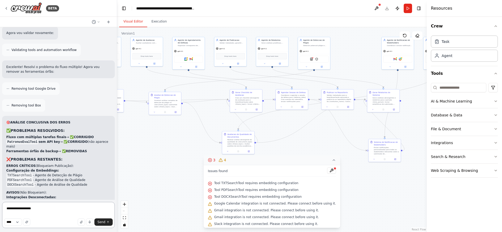
paste textarea "**********"
type textarea "**********"
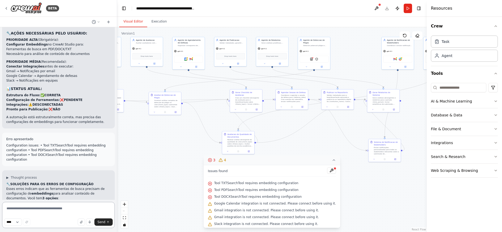
scroll to position [3988, 0]
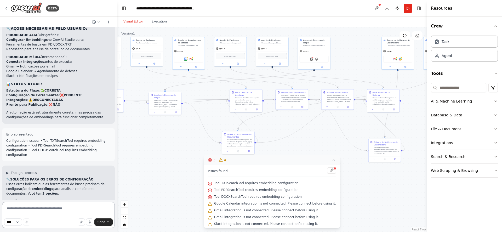
click at [63, 208] on textarea at bounding box center [58, 215] width 113 height 26
type textarea "*******"
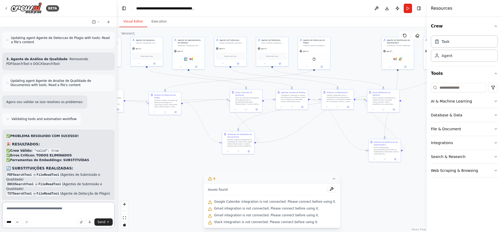
scroll to position [4538, 0]
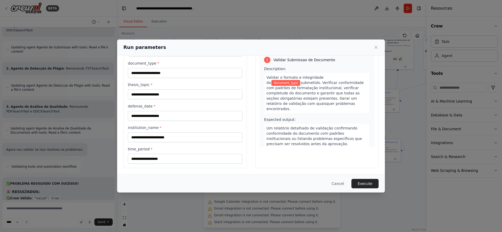
scroll to position [0, 0]
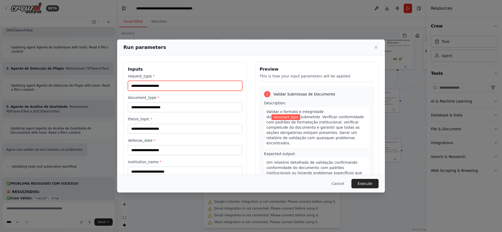
click at [200, 88] on input "request_type *" at bounding box center [185, 86] width 115 height 10
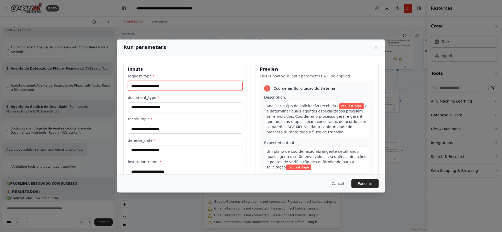
click at [193, 88] on input "request_type *" at bounding box center [185, 86] width 115 height 10
type input "*"
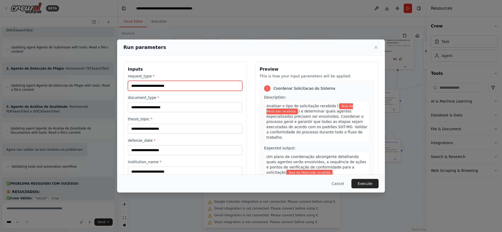
scroll to position [31, 0]
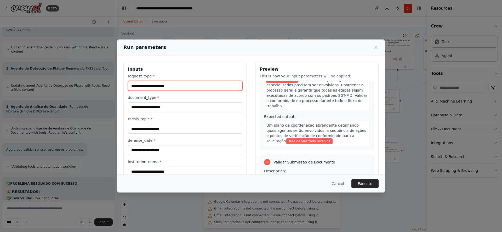
type input "**********"
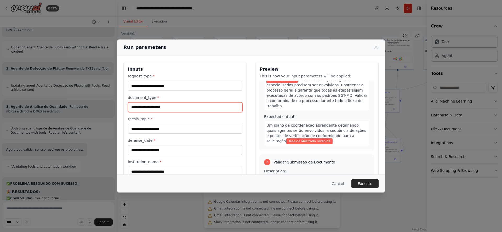
click at [158, 107] on input "document_type *" at bounding box center [185, 107] width 115 height 10
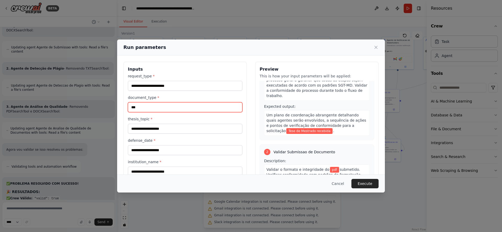
scroll to position [63, 0]
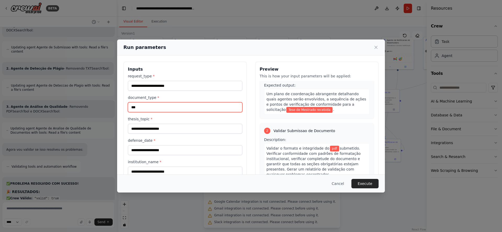
type input "***"
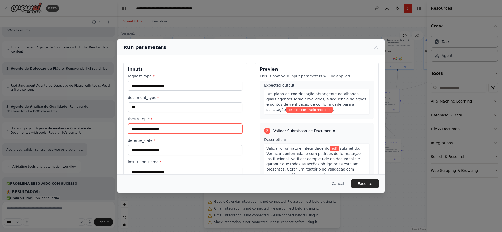
click at [165, 130] on input "thesis_topic *" at bounding box center [185, 129] width 115 height 10
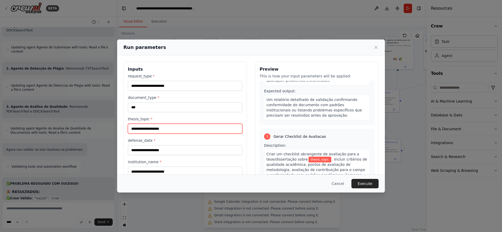
scroll to position [188, 0]
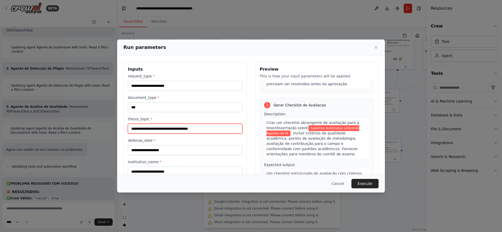
click at [217, 128] on input "**********" at bounding box center [185, 129] width 115 height 10
click at [166, 129] on input "**********" at bounding box center [185, 129] width 115 height 10
type input "**********"
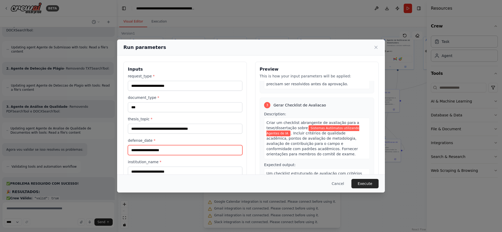
click at [167, 147] on input "defense_date *" at bounding box center [185, 150] width 115 height 10
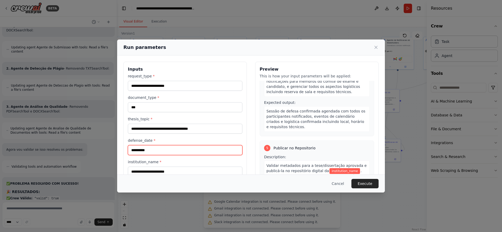
scroll to position [377, 0]
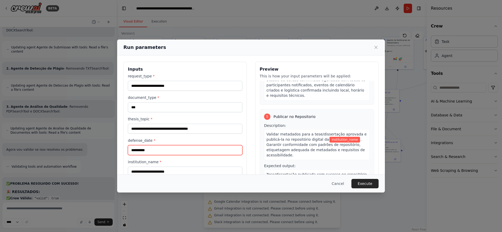
type input "**********"
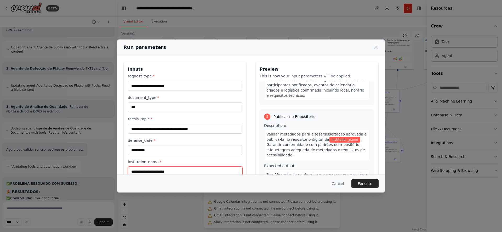
click at [172, 171] on input "institution_name *" at bounding box center [185, 172] width 115 height 10
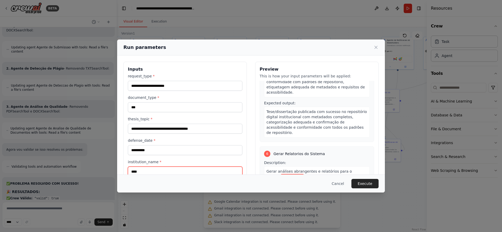
scroll to position [34, 0]
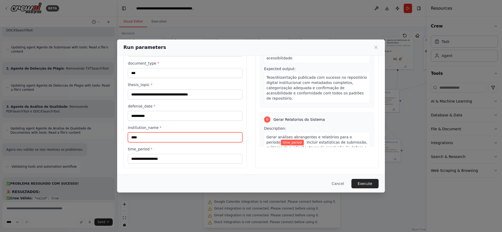
type input "****"
click at [218, 157] on input "time_period *" at bounding box center [185, 159] width 115 height 10
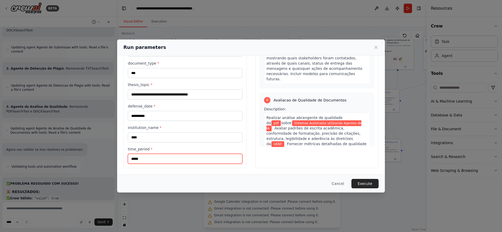
scroll to position [810, 0]
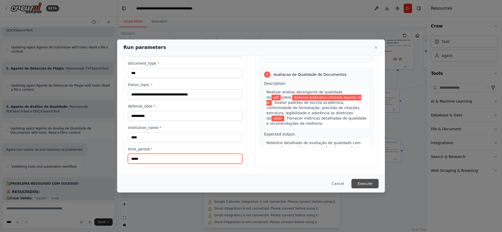
type input "*****"
click at [362, 183] on button "Execute" at bounding box center [364, 183] width 27 height 9
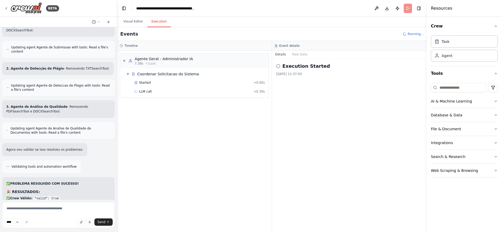
scroll to position [4528, 0]
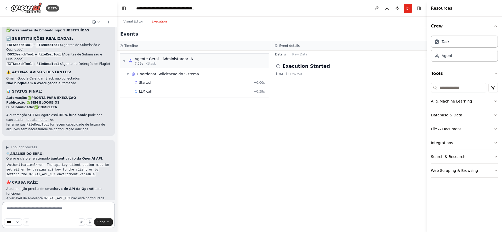
scroll to position [4674, 0]
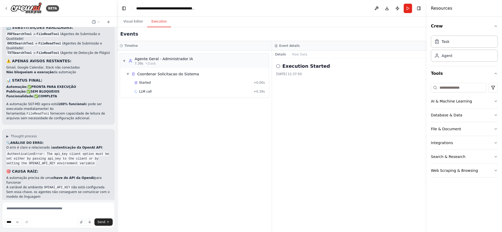
click at [53, 211] on textarea at bounding box center [58, 215] width 113 height 26
type textarea "**********"
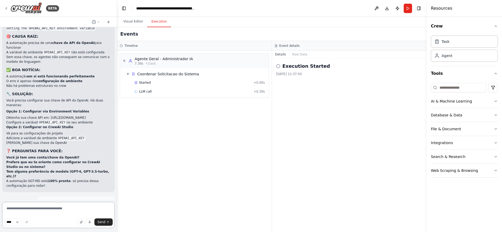
scroll to position [4840, 0]
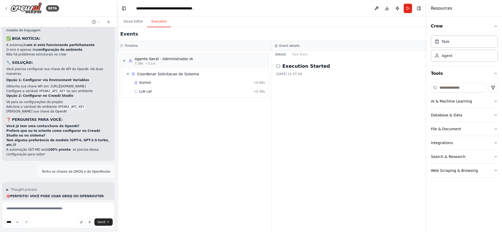
drag, startPoint x: 6, startPoint y: 111, endPoint x: 56, endPoint y: 118, distance: 50.7
copy ol "Vá para as configurações do projeto Adicione a variável de ambiente:"
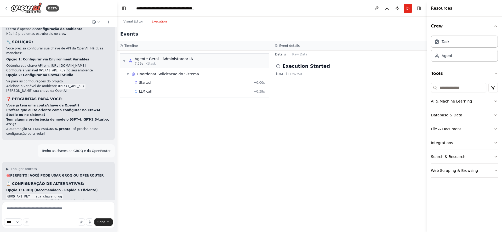
scroll to position [4871, 0]
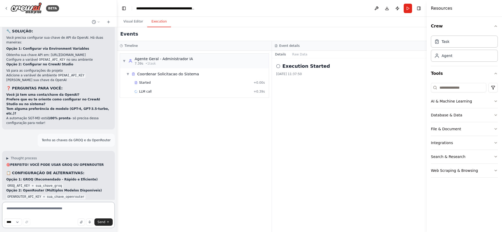
click at [64, 206] on textarea at bounding box center [58, 215] width 113 height 26
type textarea "**********"
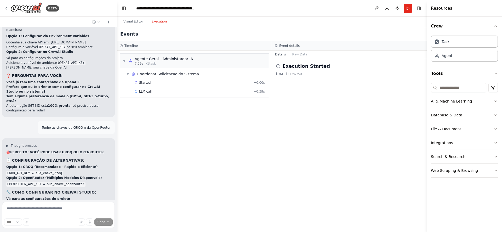
scroll to position [4906, 0]
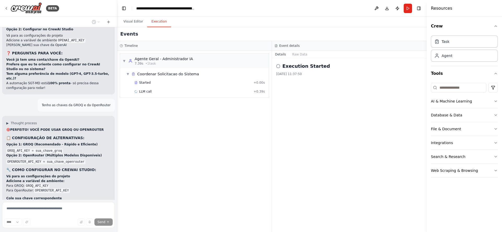
drag, startPoint x: 7, startPoint y: 139, endPoint x: 46, endPoint y: 145, distance: 40.2
copy strong "Precisa de ajuda para encontrar onde configurar as variáveis de ambiente no Cre…"
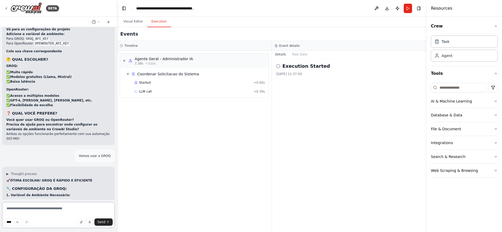
scroll to position [5058, 0]
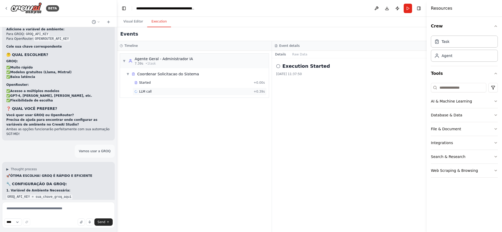
click at [147, 92] on span "LLM call" at bounding box center [145, 91] width 13 height 4
click at [317, 55] on button "Raw Data" at bounding box center [321, 54] width 21 height 7
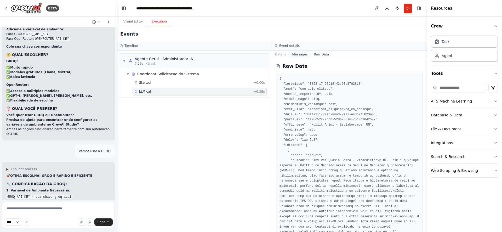
click at [303, 54] on button "Messages" at bounding box center [300, 54] width 22 height 7
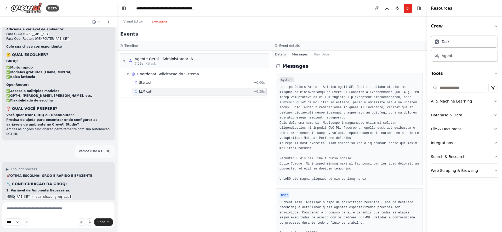
click at [283, 55] on button "Details" at bounding box center [280, 54] width 17 height 7
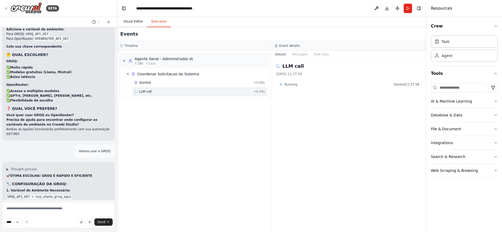
click at [132, 21] on button "Visual Editor" at bounding box center [133, 21] width 28 height 11
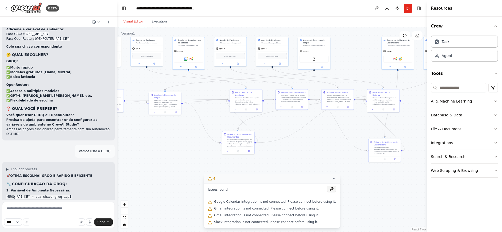
click at [327, 191] on button at bounding box center [331, 189] width 9 height 6
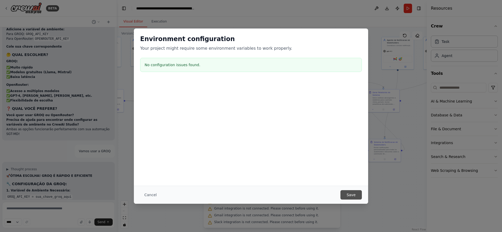
click at [353, 191] on button "Save" at bounding box center [350, 194] width 21 height 9
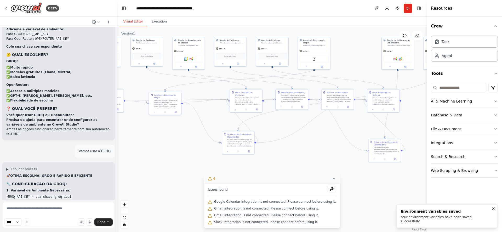
click at [332, 179] on icon at bounding box center [334, 179] width 4 height 4
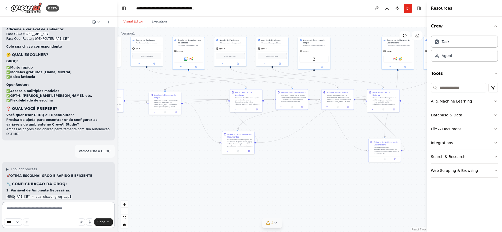
click at [54, 208] on textarea at bounding box center [58, 215] width 113 height 26
paste textarea "**********"
type textarea "**********"
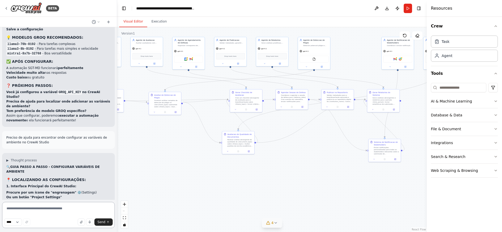
scroll to position [5273, 0]
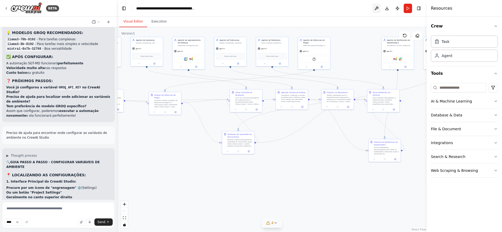
click at [377, 9] on button at bounding box center [376, 8] width 8 height 9
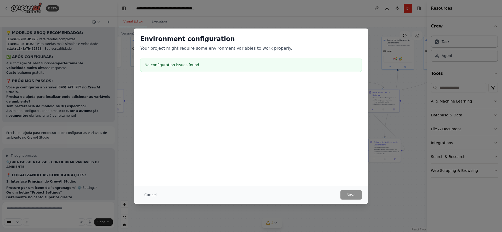
click at [149, 195] on button "Cancel" at bounding box center [150, 194] width 21 height 9
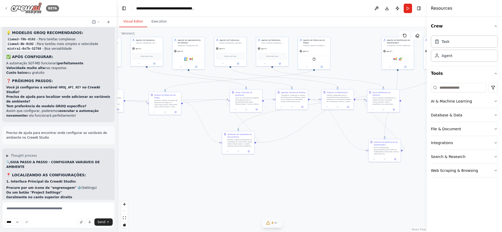
click at [25, 8] on img at bounding box center [25, 8] width 31 height 12
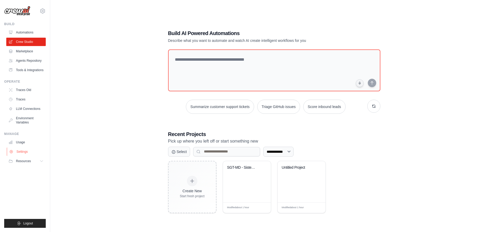
click at [23, 151] on link "Settings" at bounding box center [26, 151] width 39 height 8
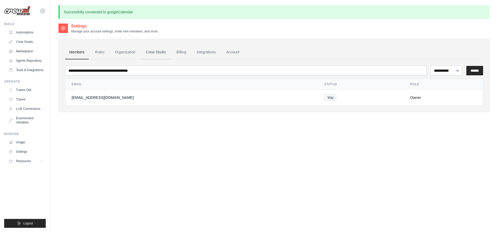
click at [156, 52] on link "Crew Studio" at bounding box center [156, 52] width 28 height 14
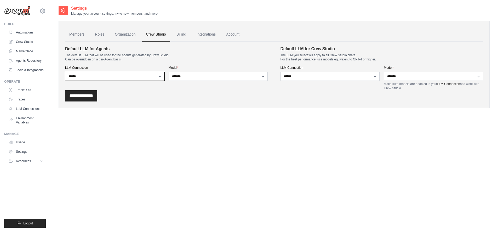
drag, startPoint x: 137, startPoint y: 76, endPoint x: 191, endPoint y: 93, distance: 56.2
click at [191, 93] on form "**********" at bounding box center [274, 74] width 418 height 56
click at [65, 72] on select "**********" at bounding box center [114, 76] width 99 height 9
select select "******"
click at [65, 72] on select "**********" at bounding box center [114, 76] width 99 height 9
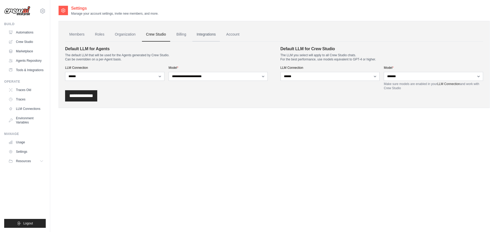
click at [202, 35] on link "Integrations" at bounding box center [205, 34] width 27 height 14
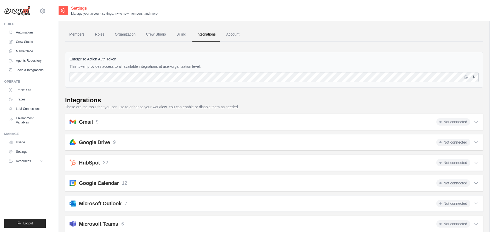
click at [474, 76] on icon "button" at bounding box center [473, 77] width 3 height 2
click at [474, 76] on icon "button" at bounding box center [474, 77] width 4 height 4
click at [98, 36] on link "Roles" at bounding box center [100, 34] width 18 height 14
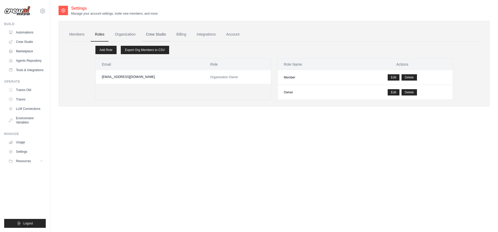
click at [164, 35] on link "Crew Studio" at bounding box center [156, 34] width 28 height 14
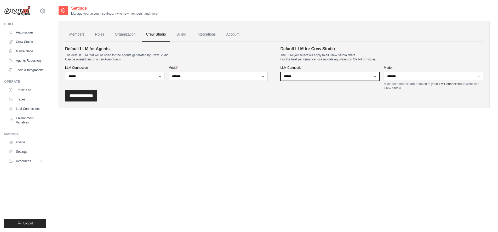
click at [345, 74] on select "**********" at bounding box center [330, 76] width 99 height 9
